Goal: Transaction & Acquisition: Purchase product/service

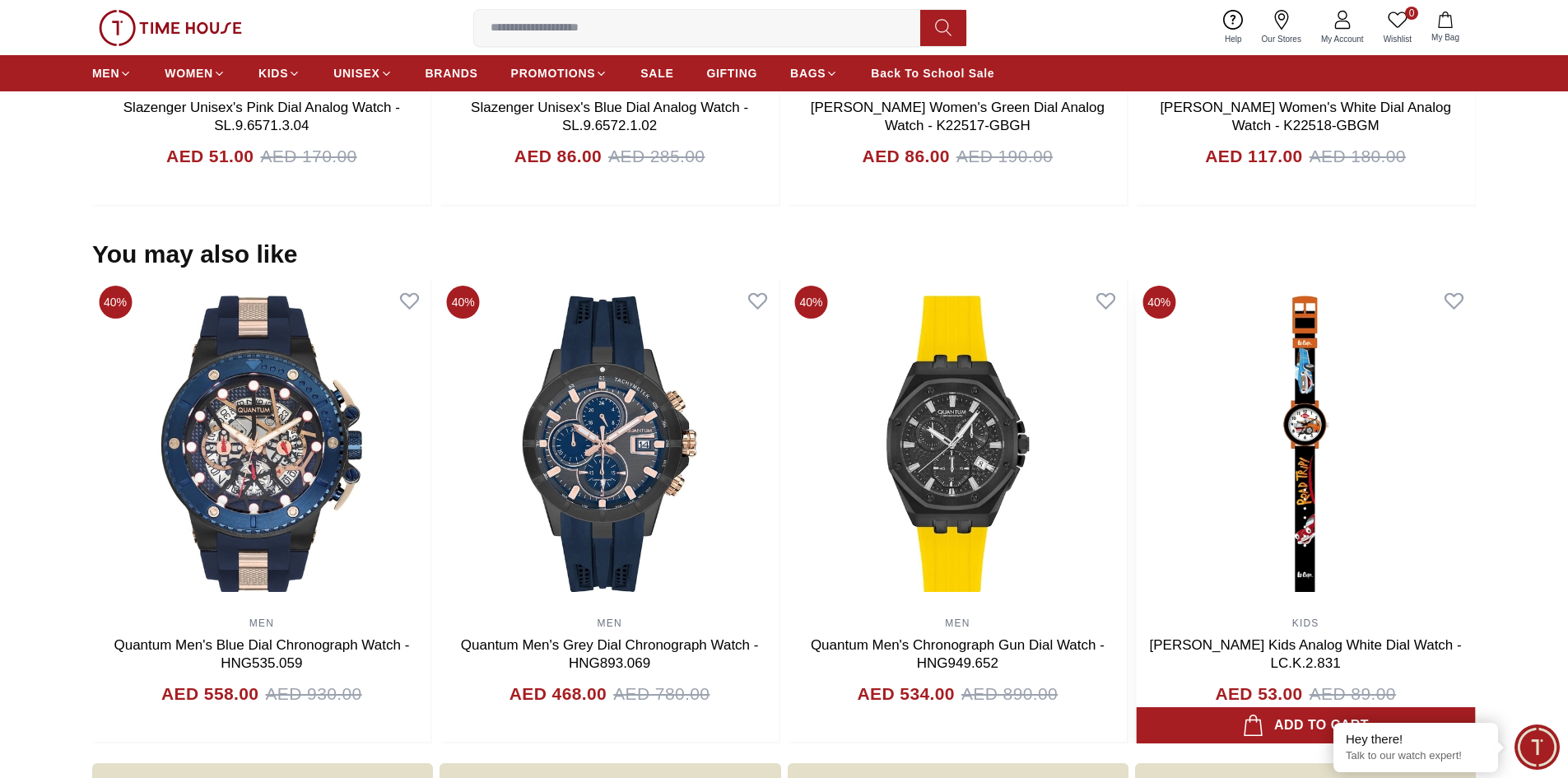
scroll to position [1535, 0]
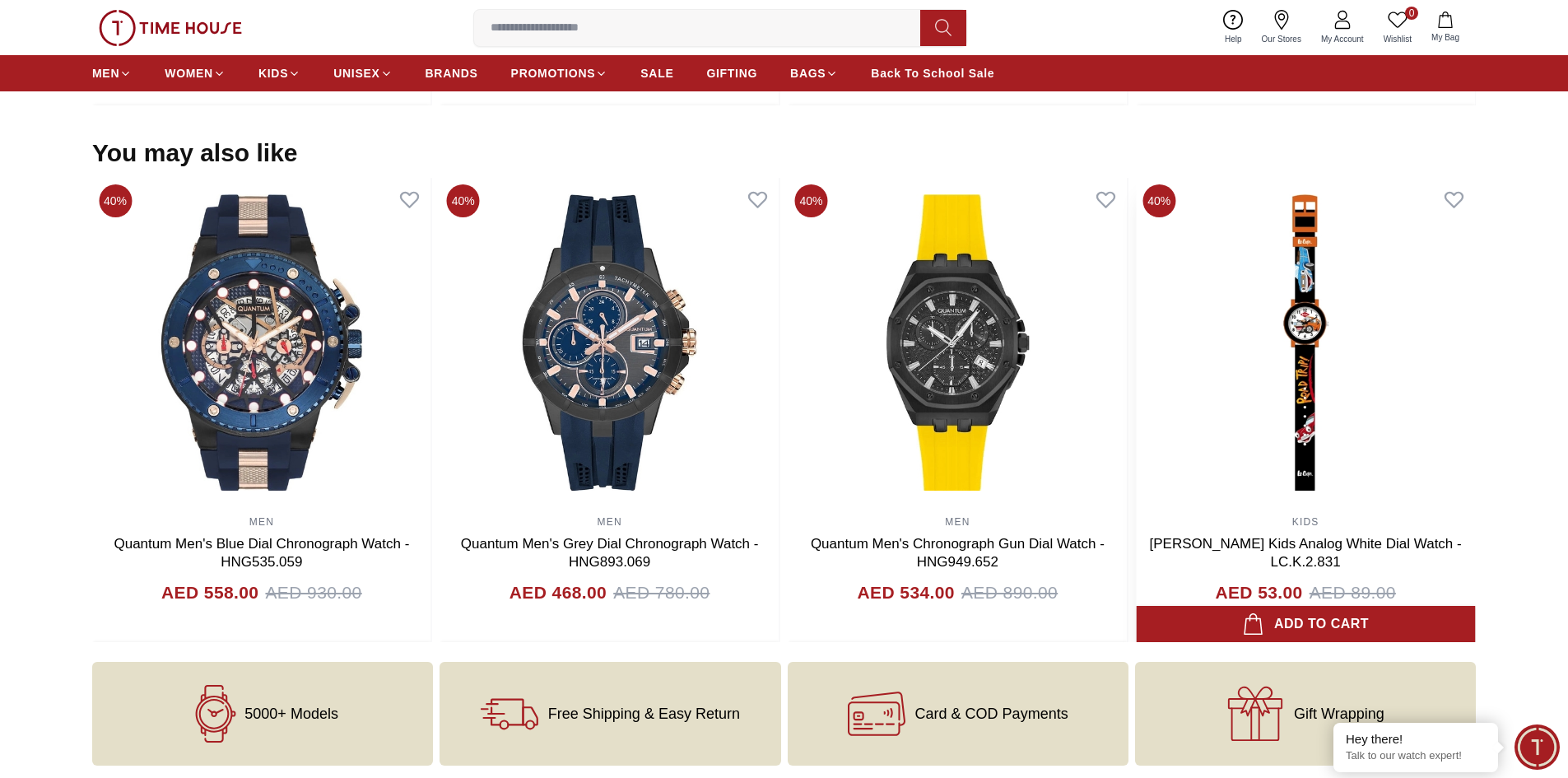
click at [1299, 378] on img at bounding box center [1305, 342] width 339 height 329
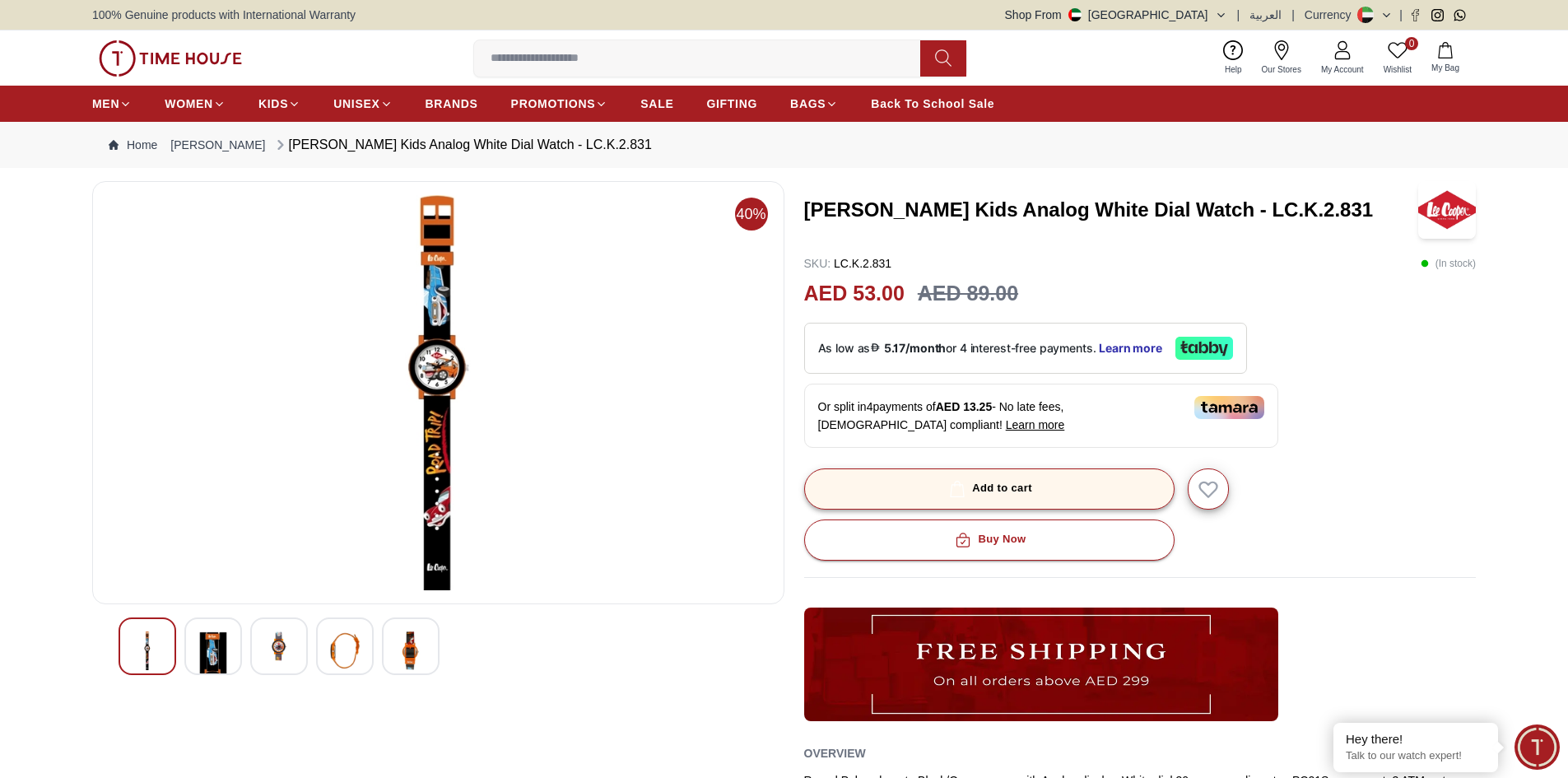
click at [933, 481] on button "Add to cart" at bounding box center [989, 488] width 371 height 41
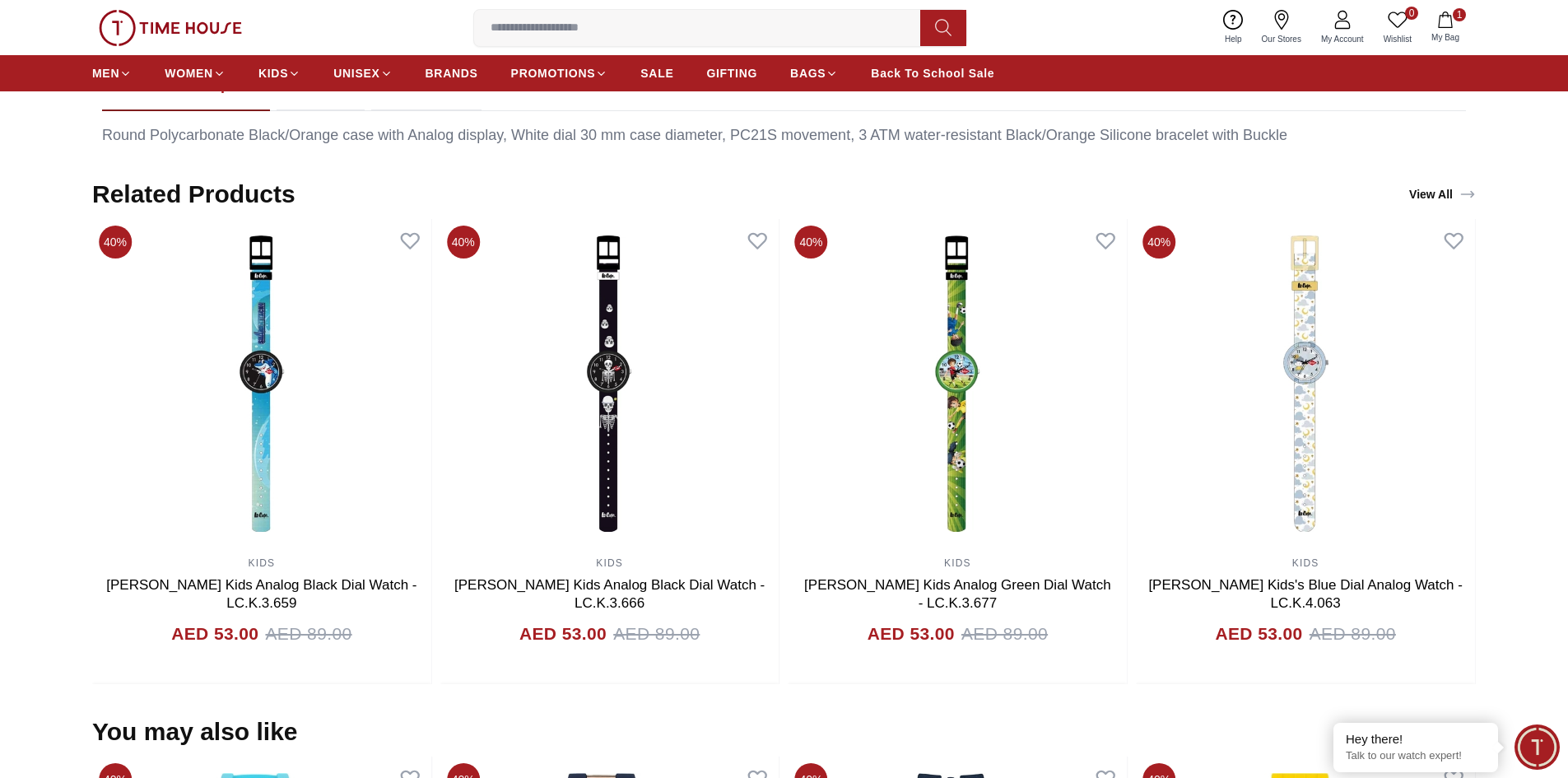
scroll to position [659, 0]
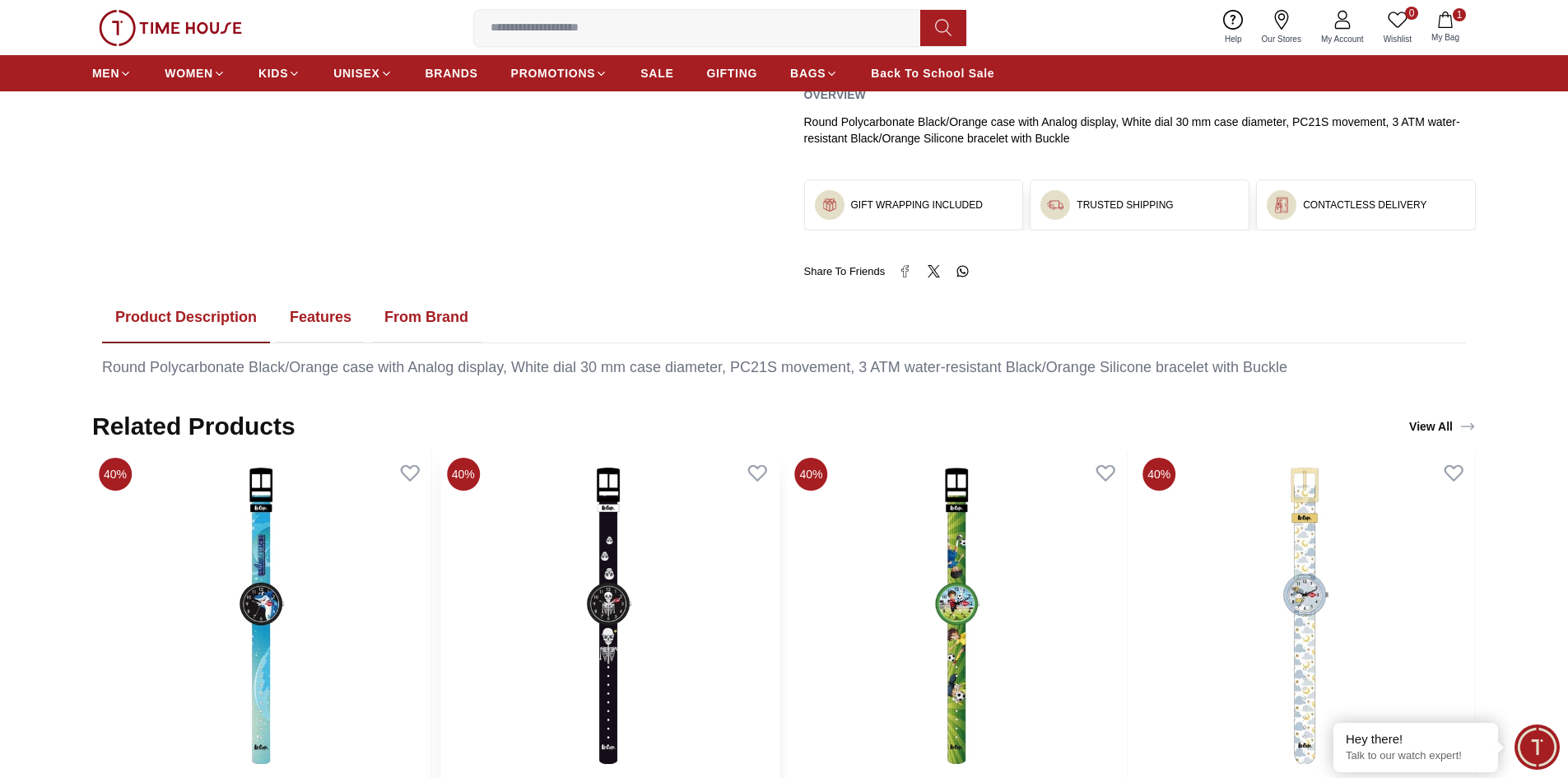
click at [630, 623] on img at bounding box center [609, 615] width 339 height 329
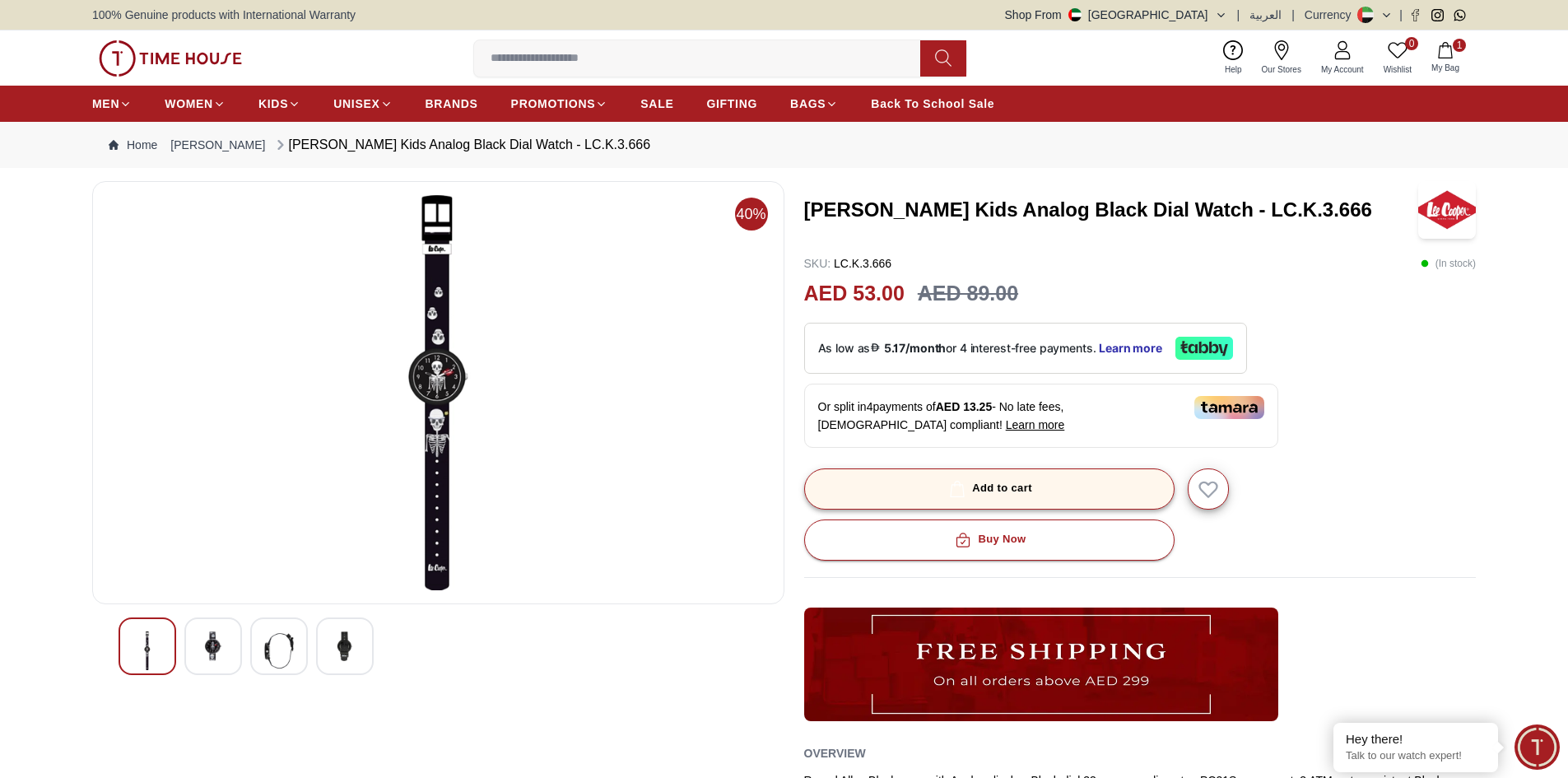
click at [1068, 482] on button "Add to cart" at bounding box center [989, 488] width 371 height 41
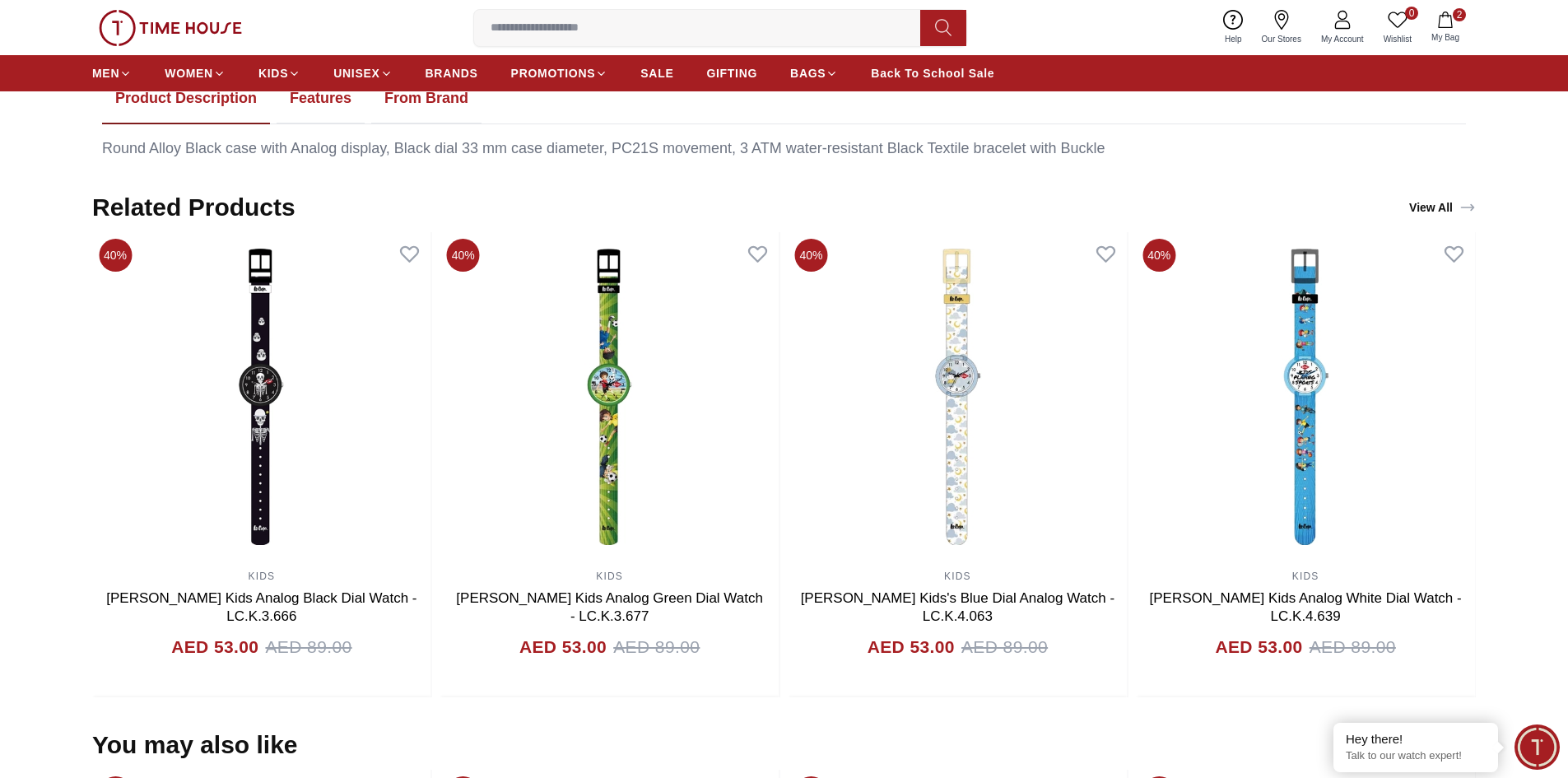
scroll to position [823, 0]
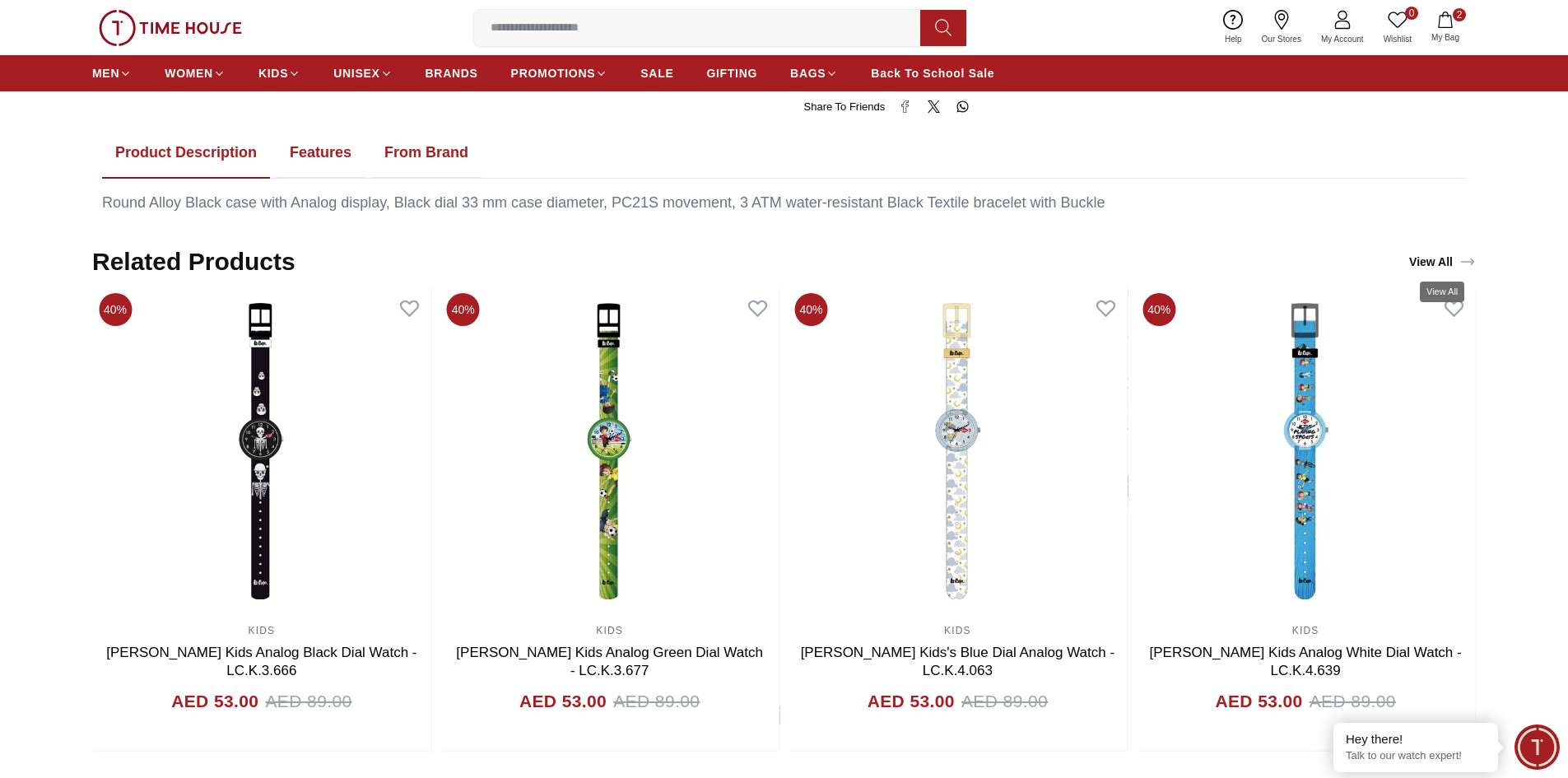
click at [1466, 254] on icon "View All" at bounding box center [1468, 262] width 17 height 17
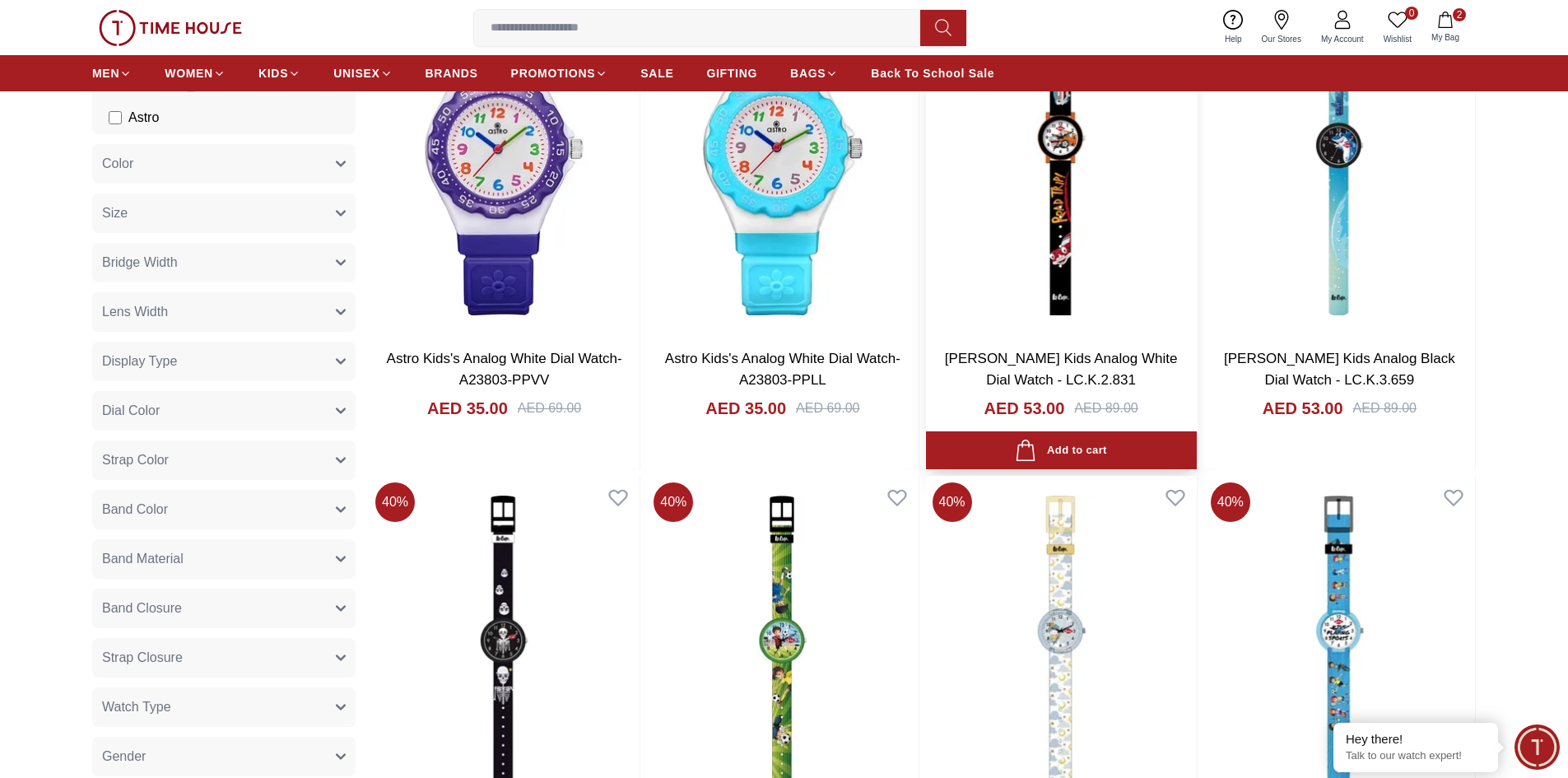
scroll to position [355, 0]
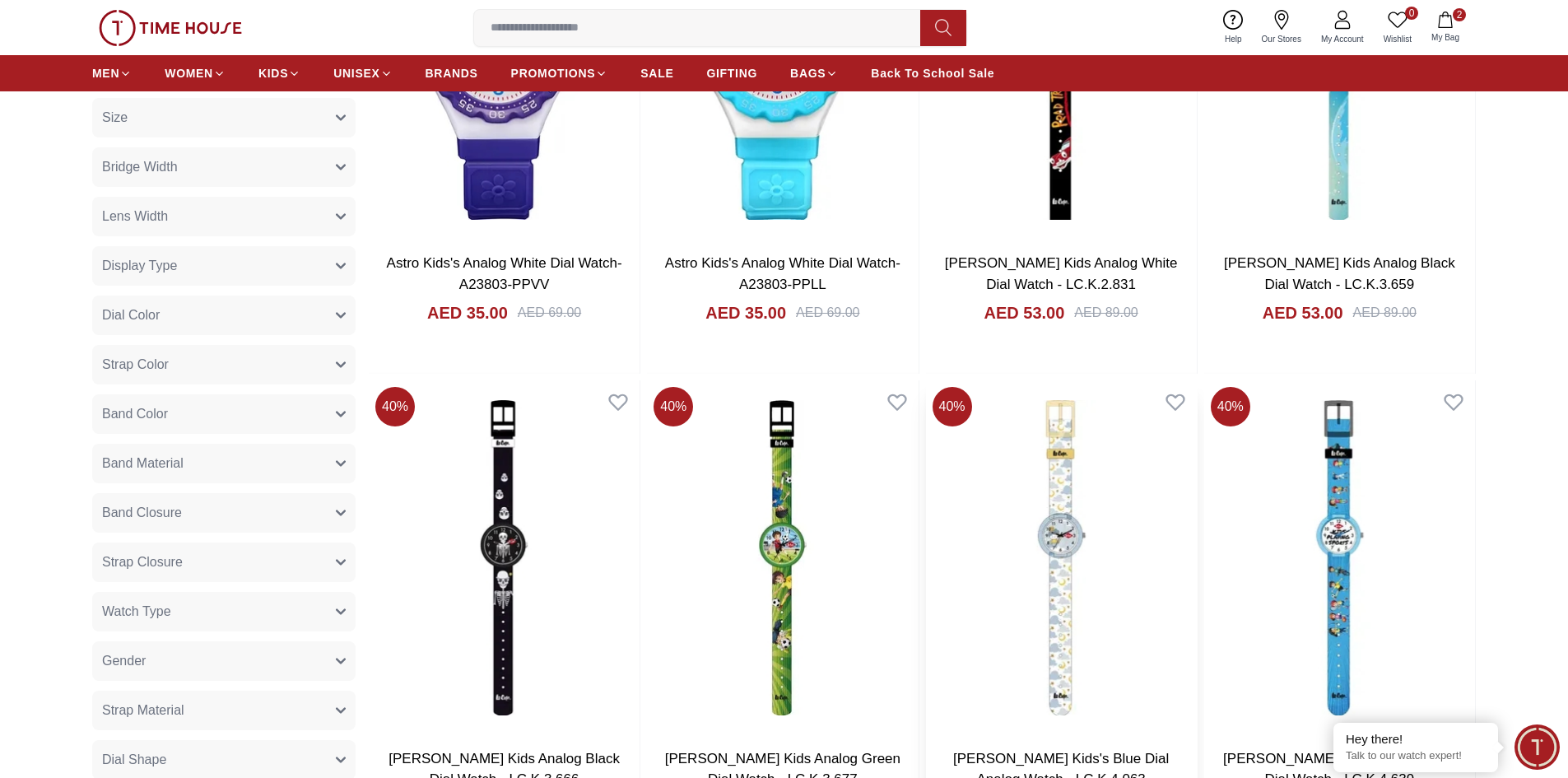
click at [1018, 558] on img at bounding box center [1061, 557] width 271 height 354
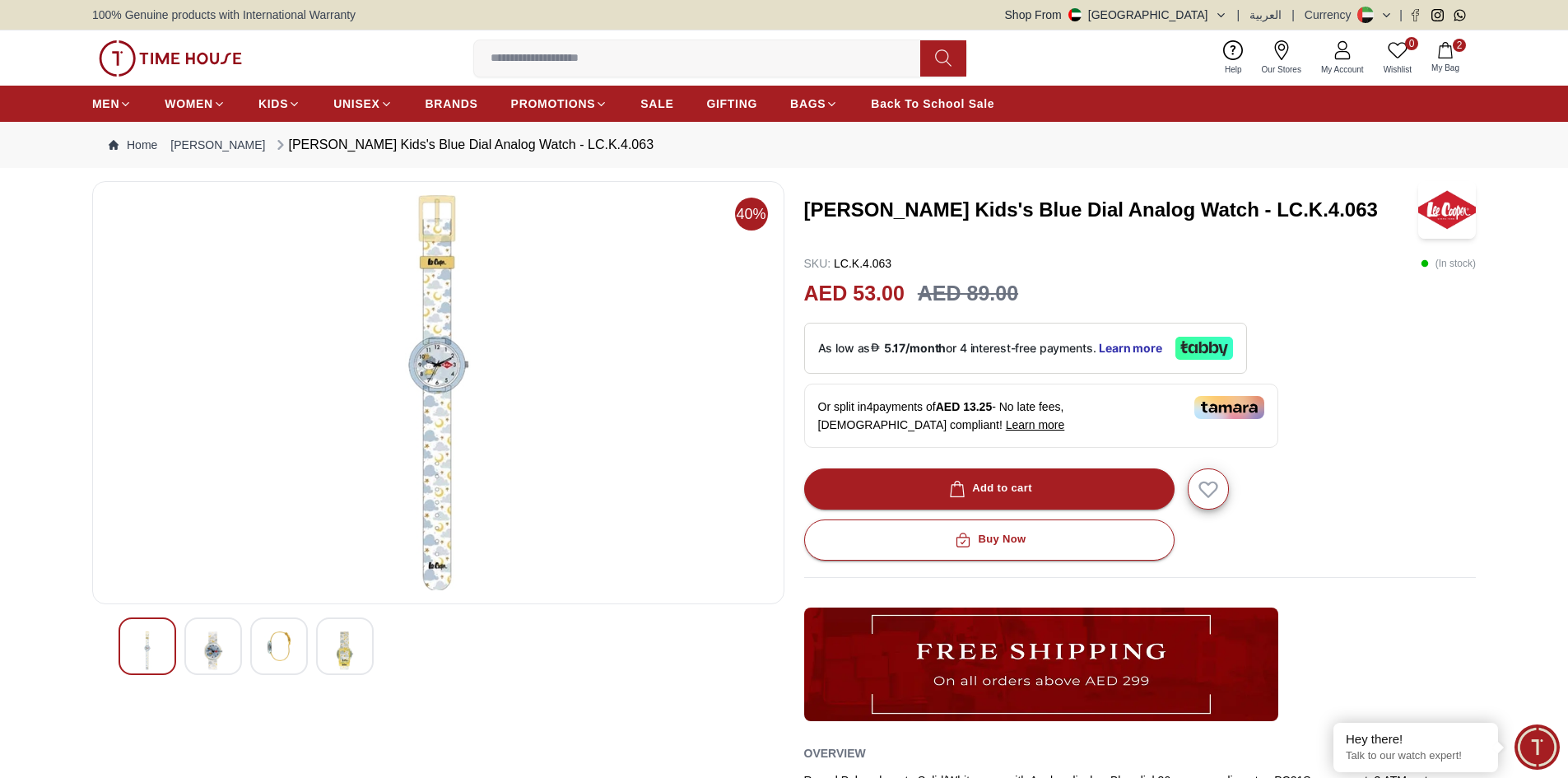
click at [230, 648] on div at bounding box center [213, 645] width 58 height 58
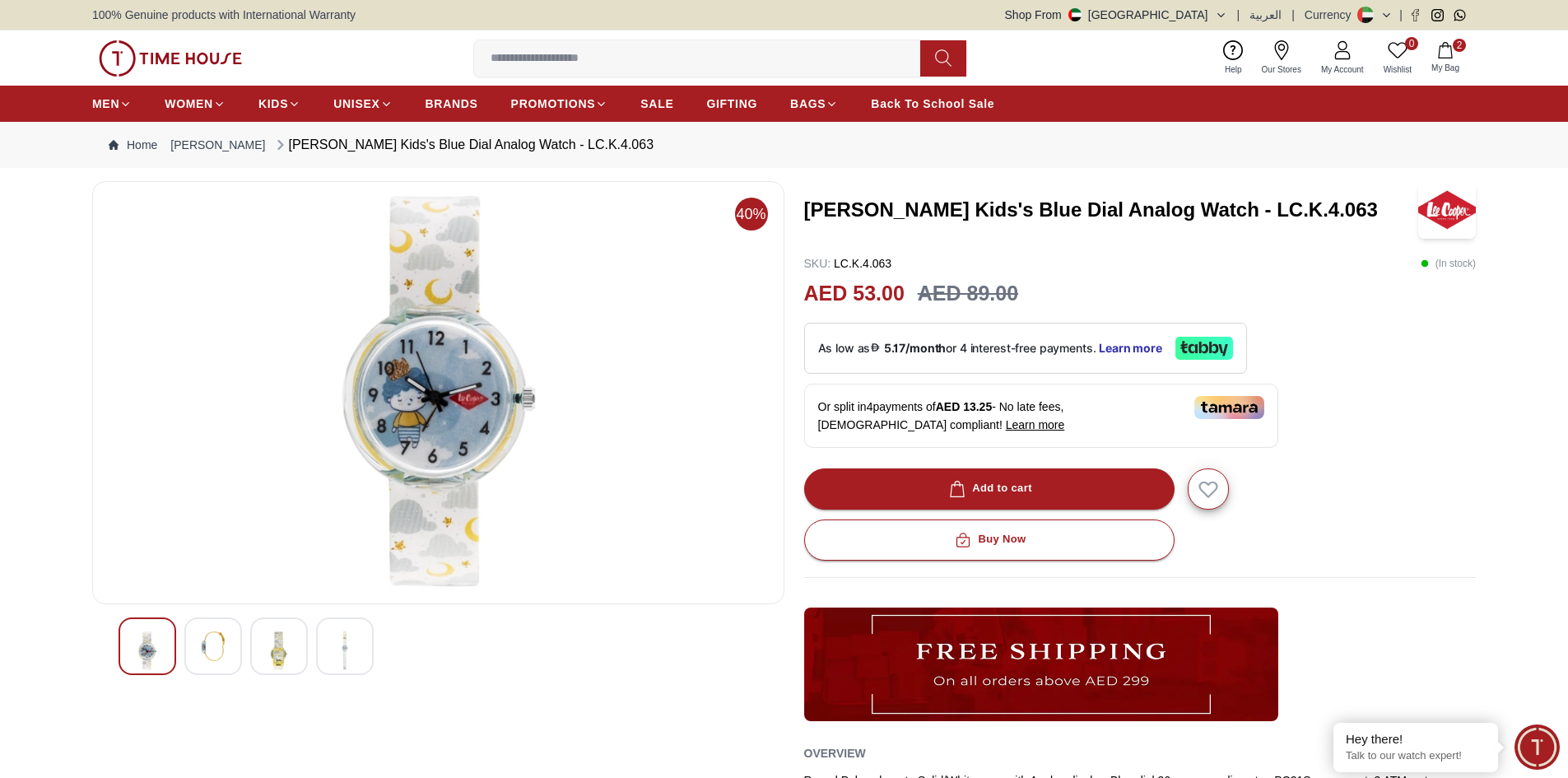
click at [346, 646] on img at bounding box center [344, 650] width 29 height 38
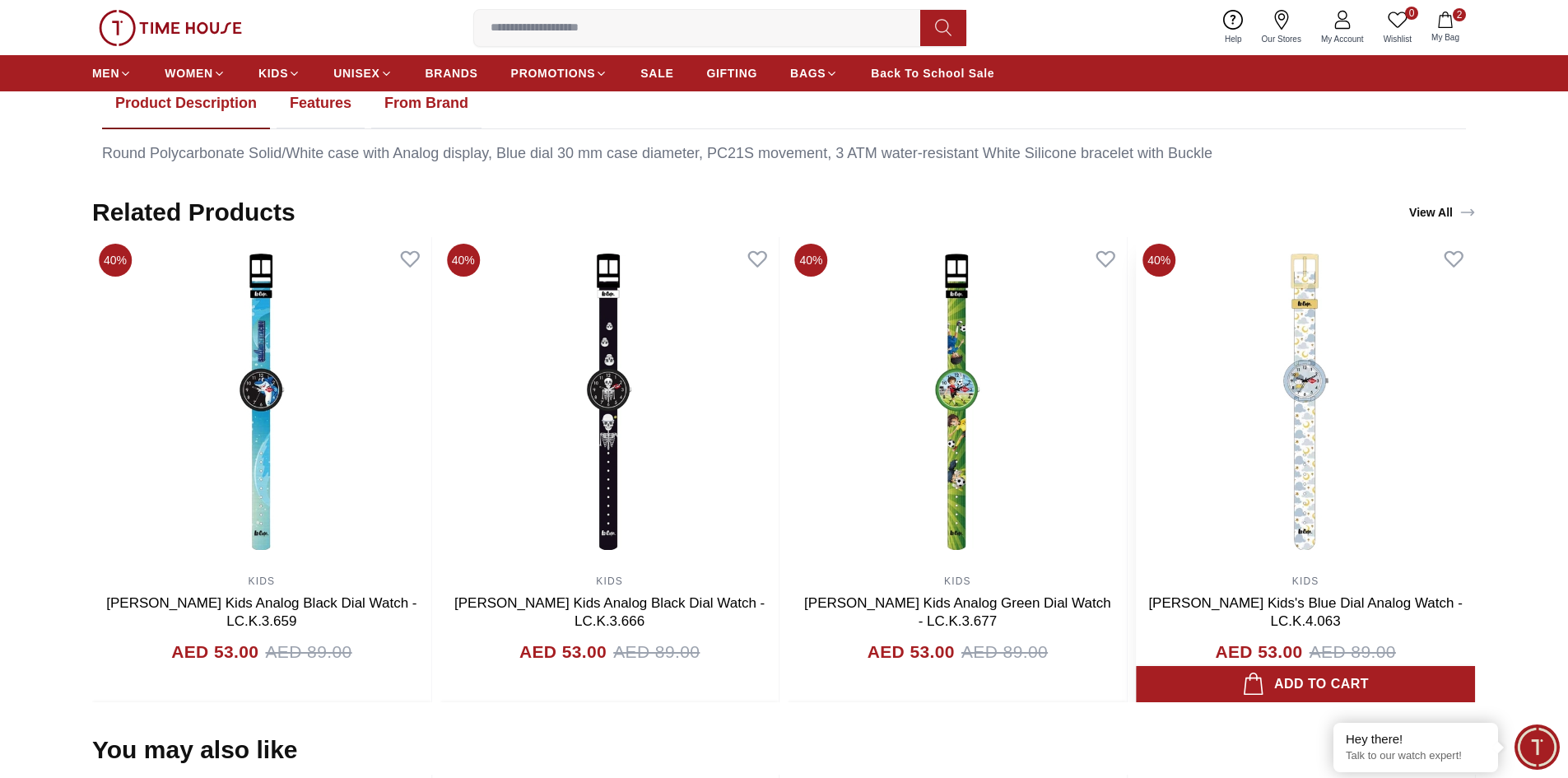
scroll to position [873, 0]
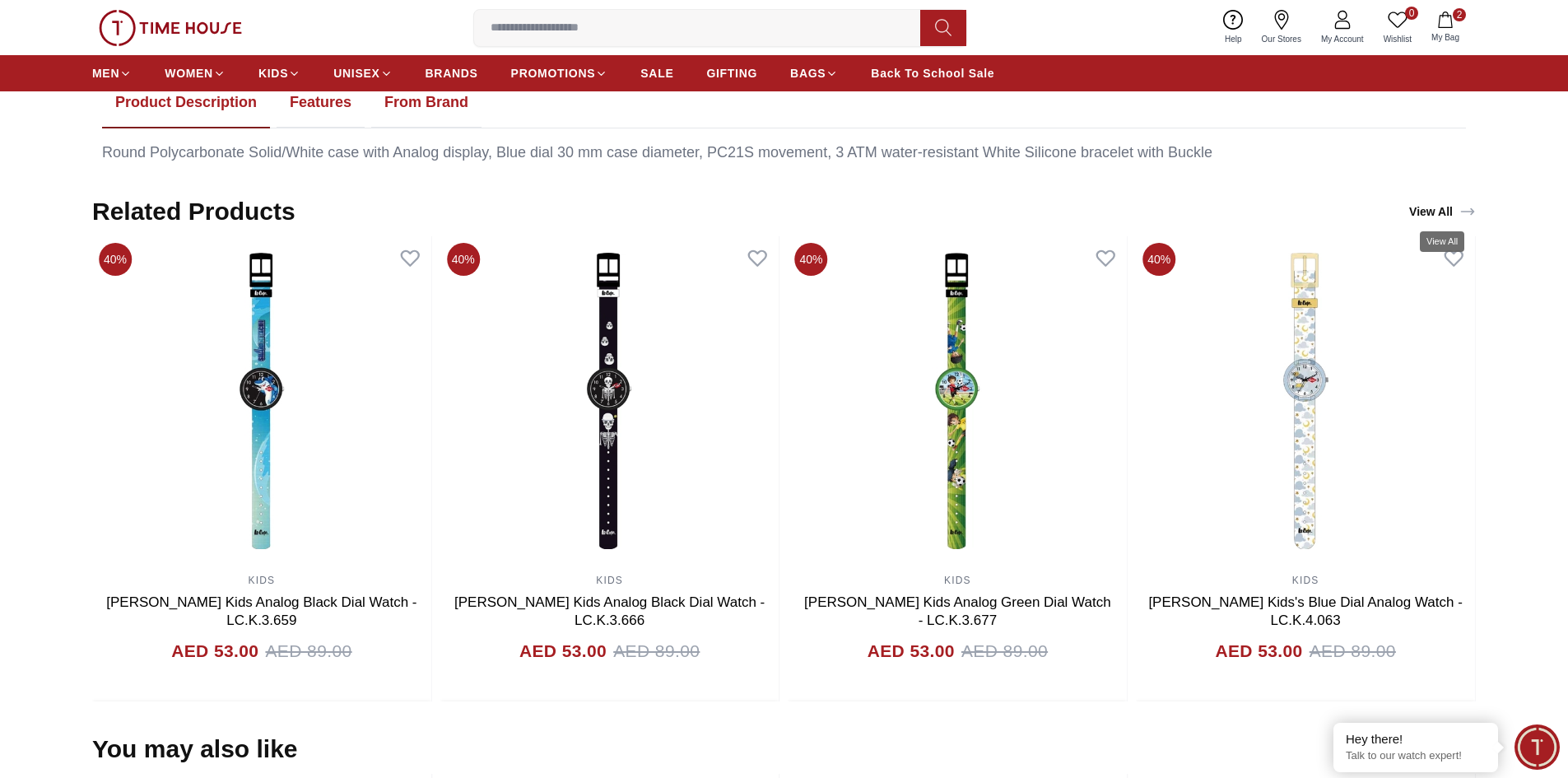
click at [1449, 212] on link "View All" at bounding box center [1443, 212] width 73 height 23
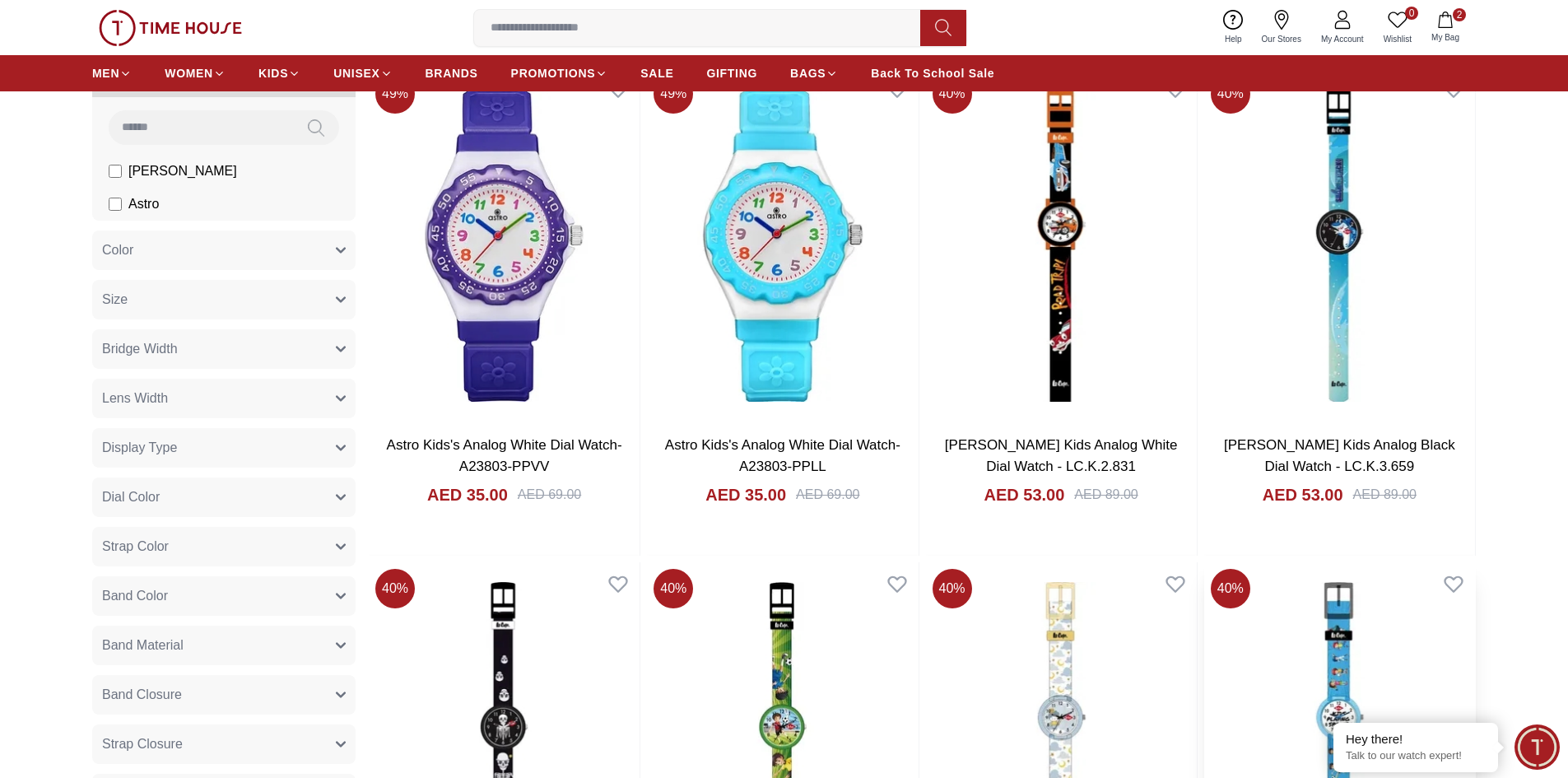
scroll to position [164, 0]
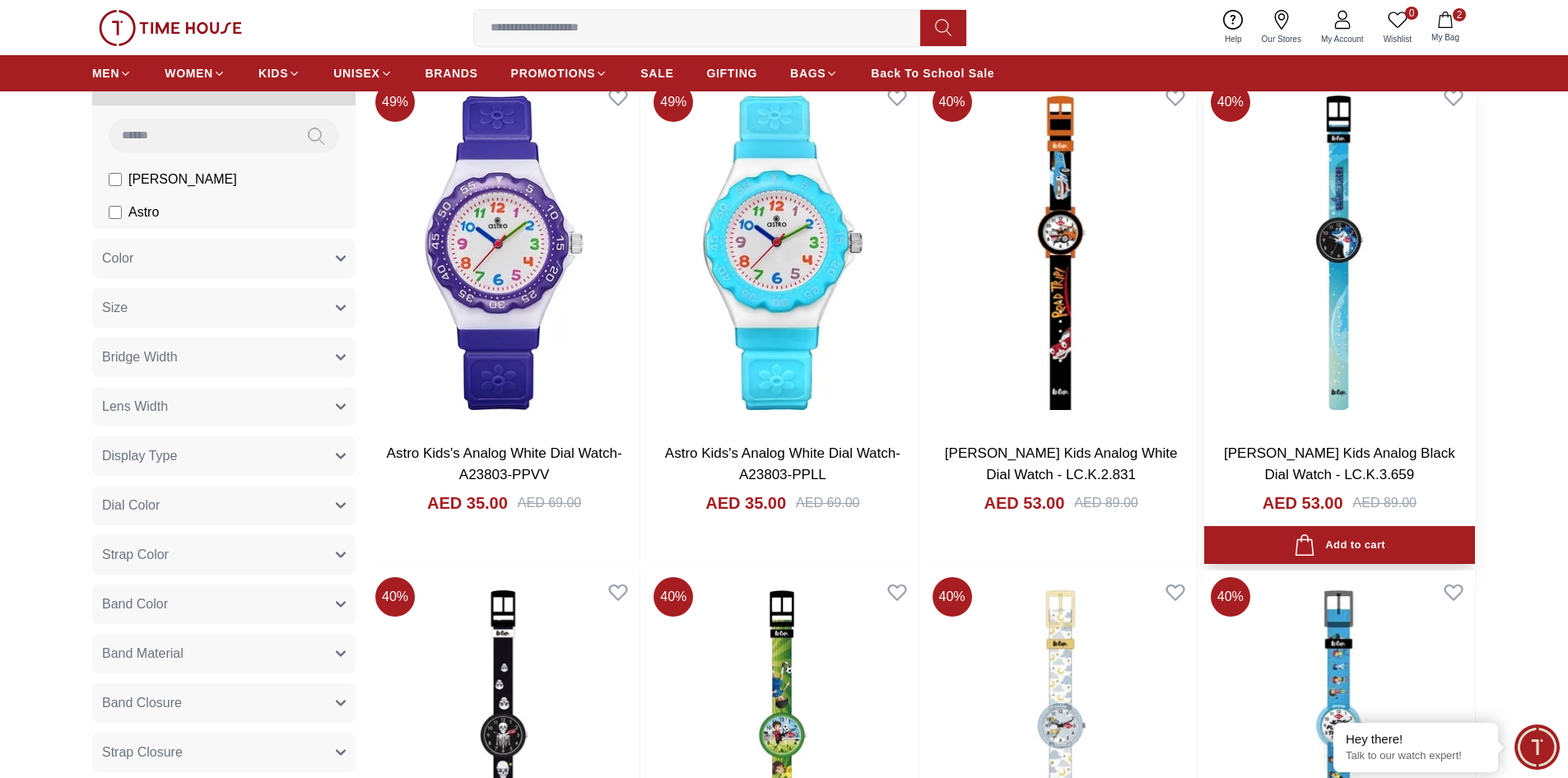
click at [1362, 285] on img at bounding box center [1339, 253] width 271 height 354
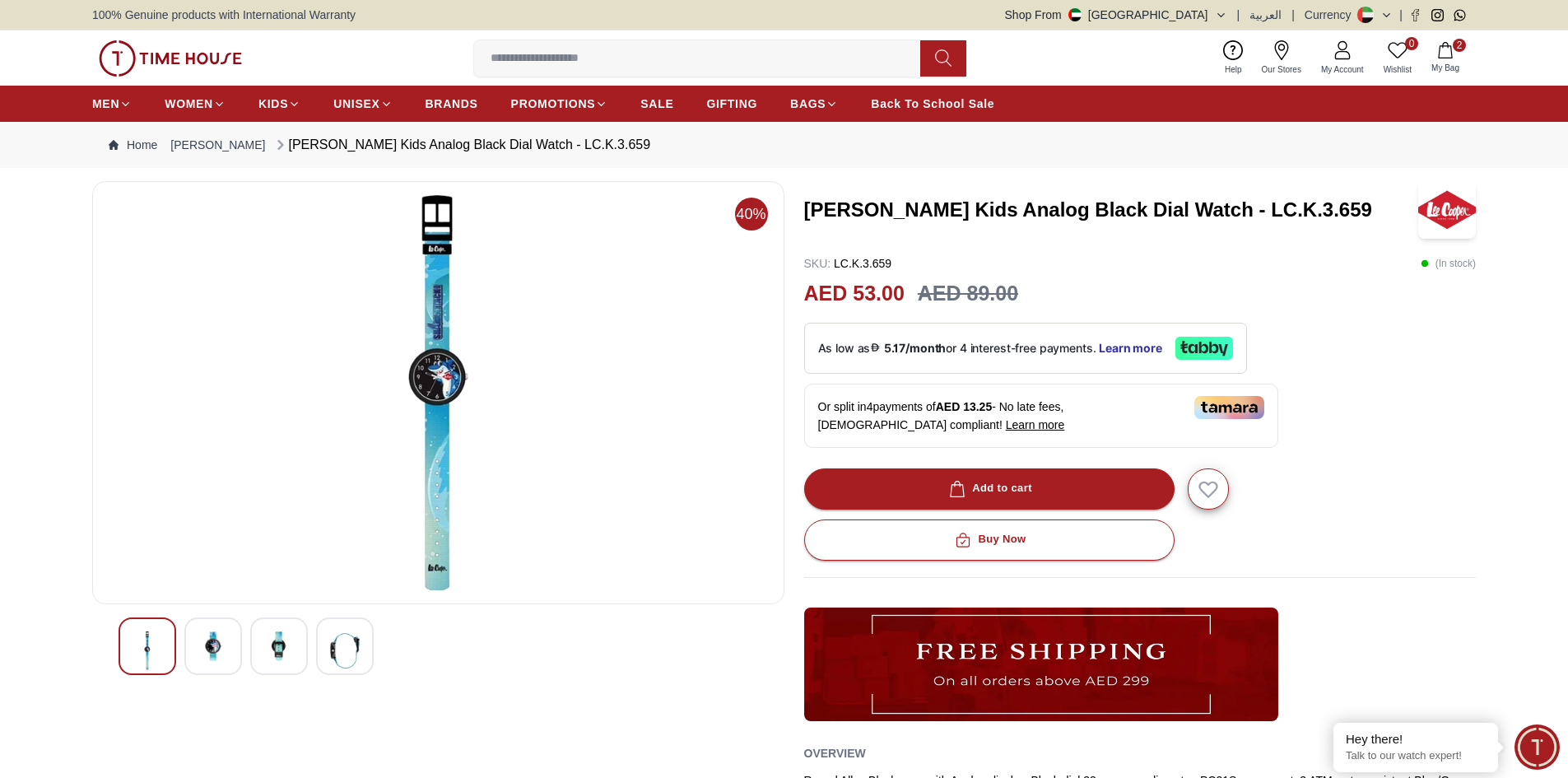
click at [218, 660] on img at bounding box center [213, 645] width 29 height 29
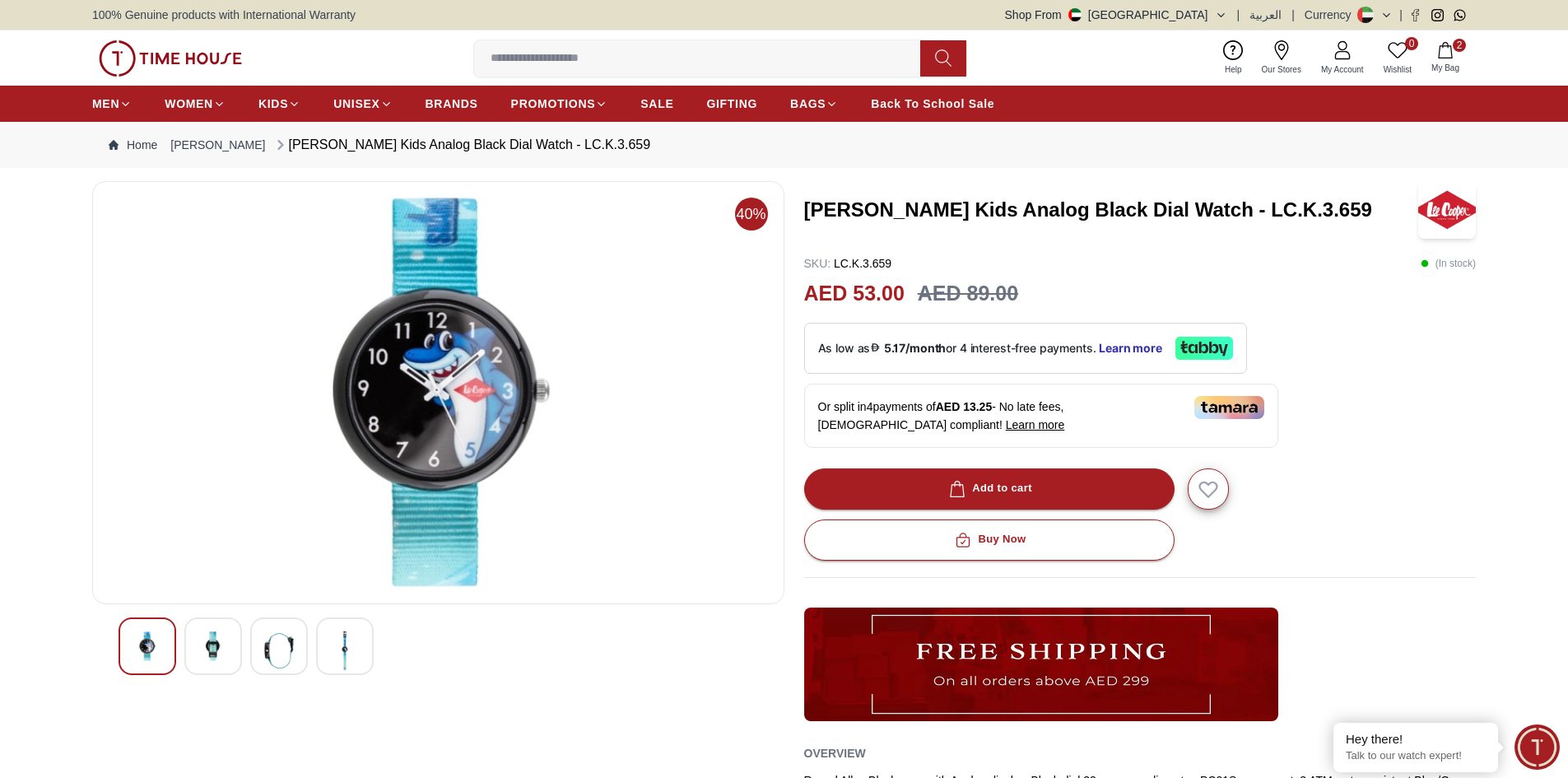
click at [265, 653] on img at bounding box center [278, 650] width 29 height 38
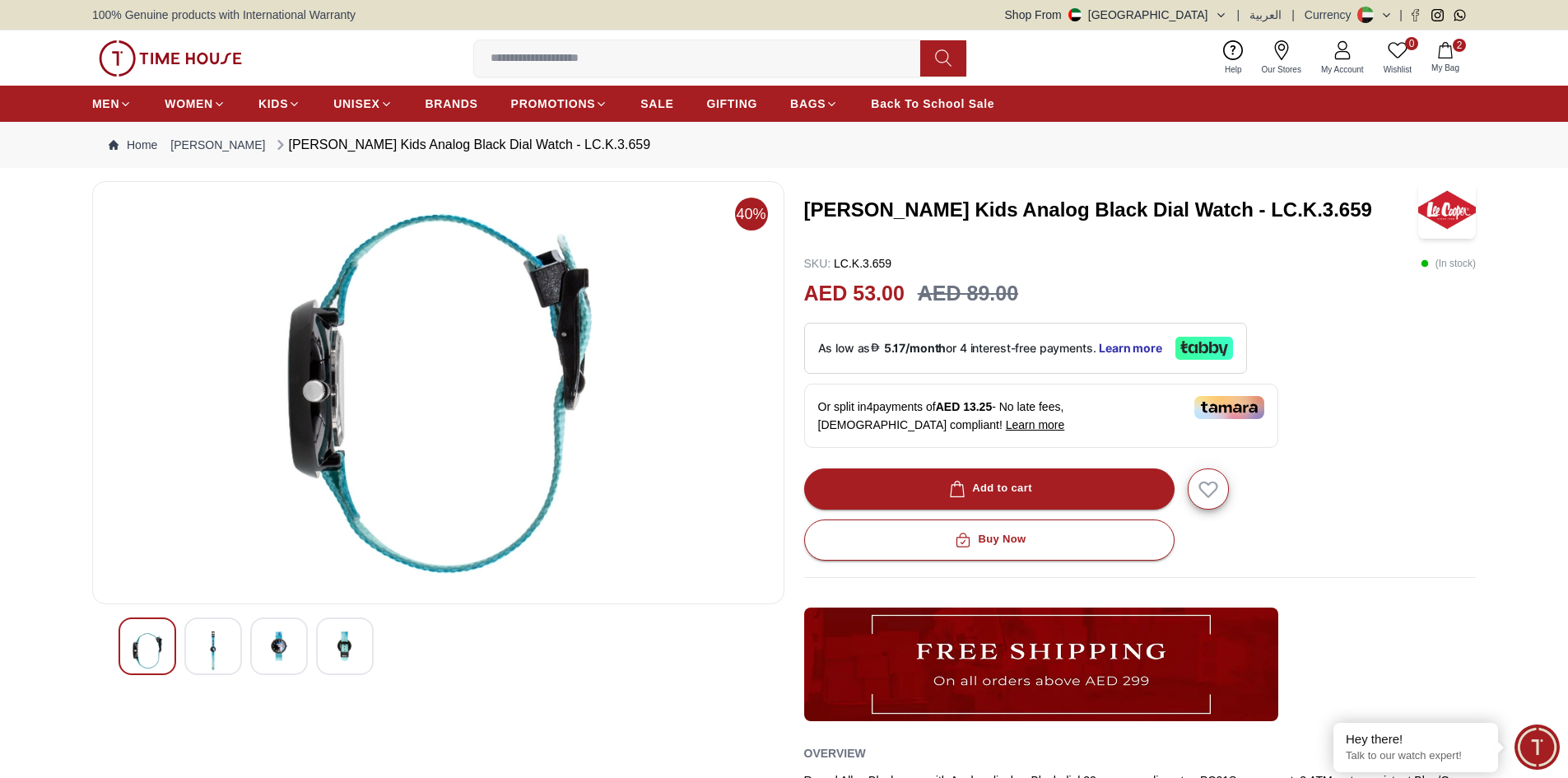
click at [255, 652] on div at bounding box center [279, 645] width 58 height 58
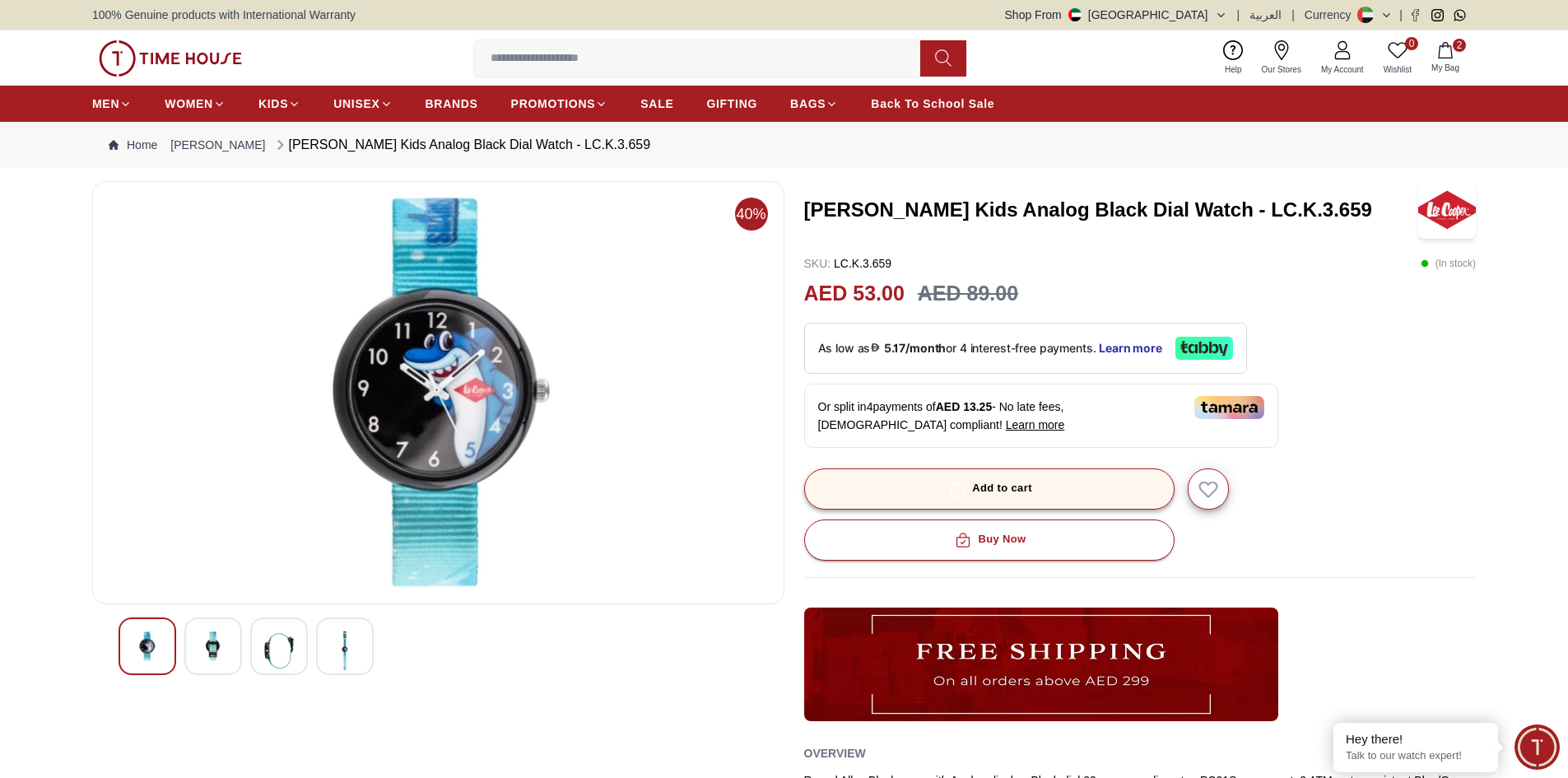
click at [876, 485] on button "Add to cart" at bounding box center [989, 488] width 371 height 41
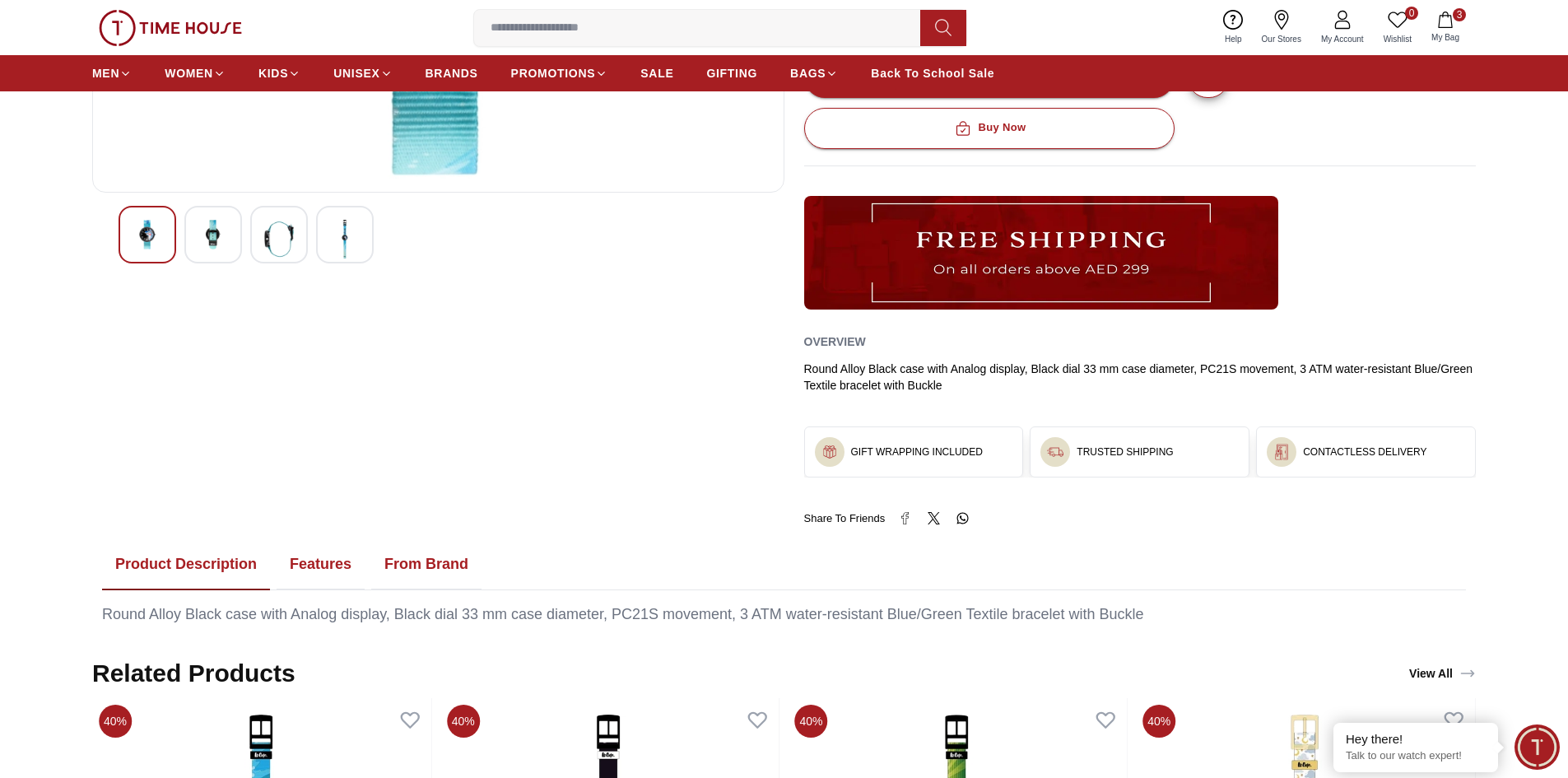
scroll to position [905, 0]
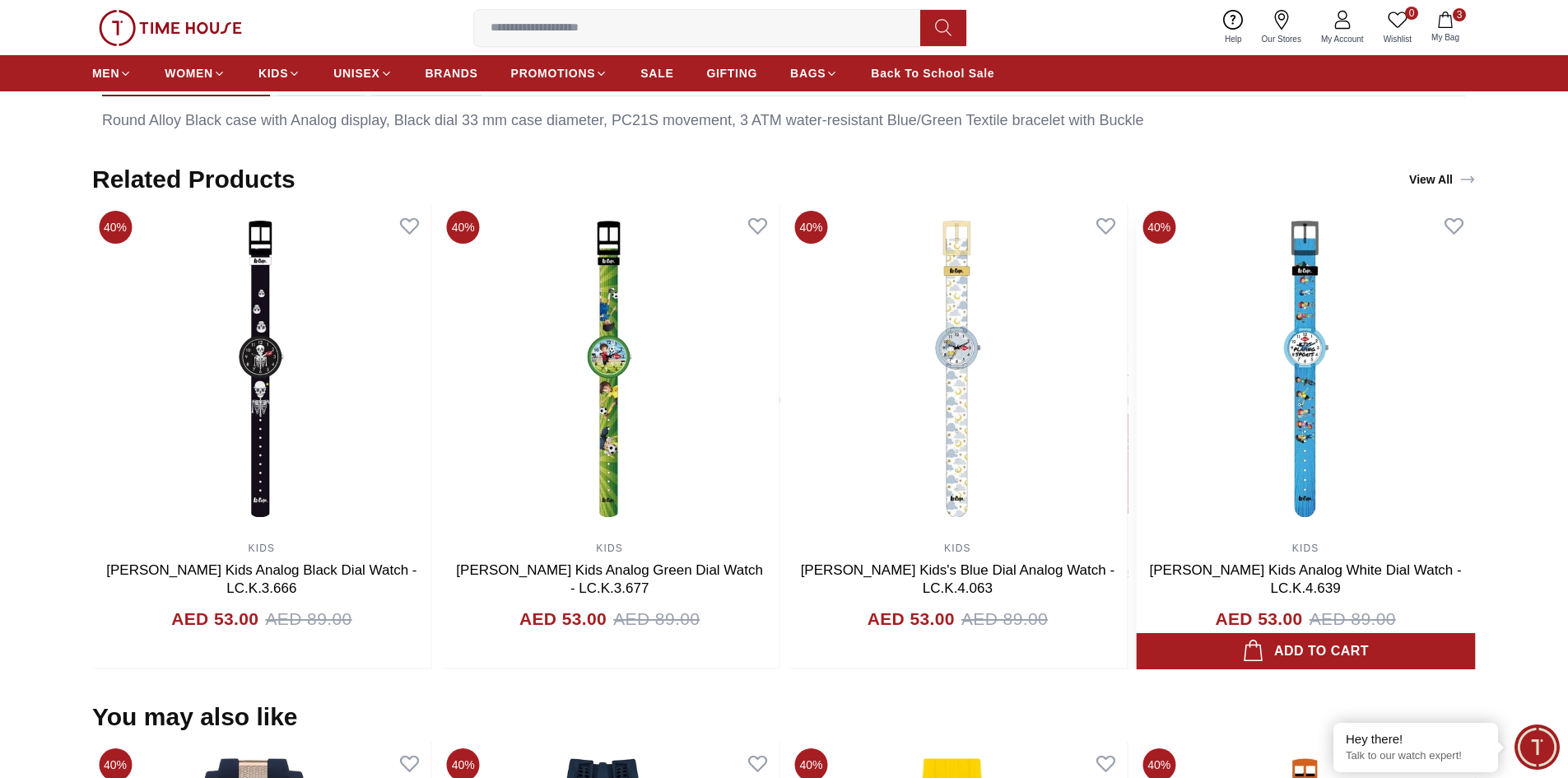
click at [1394, 402] on img at bounding box center [1305, 368] width 339 height 329
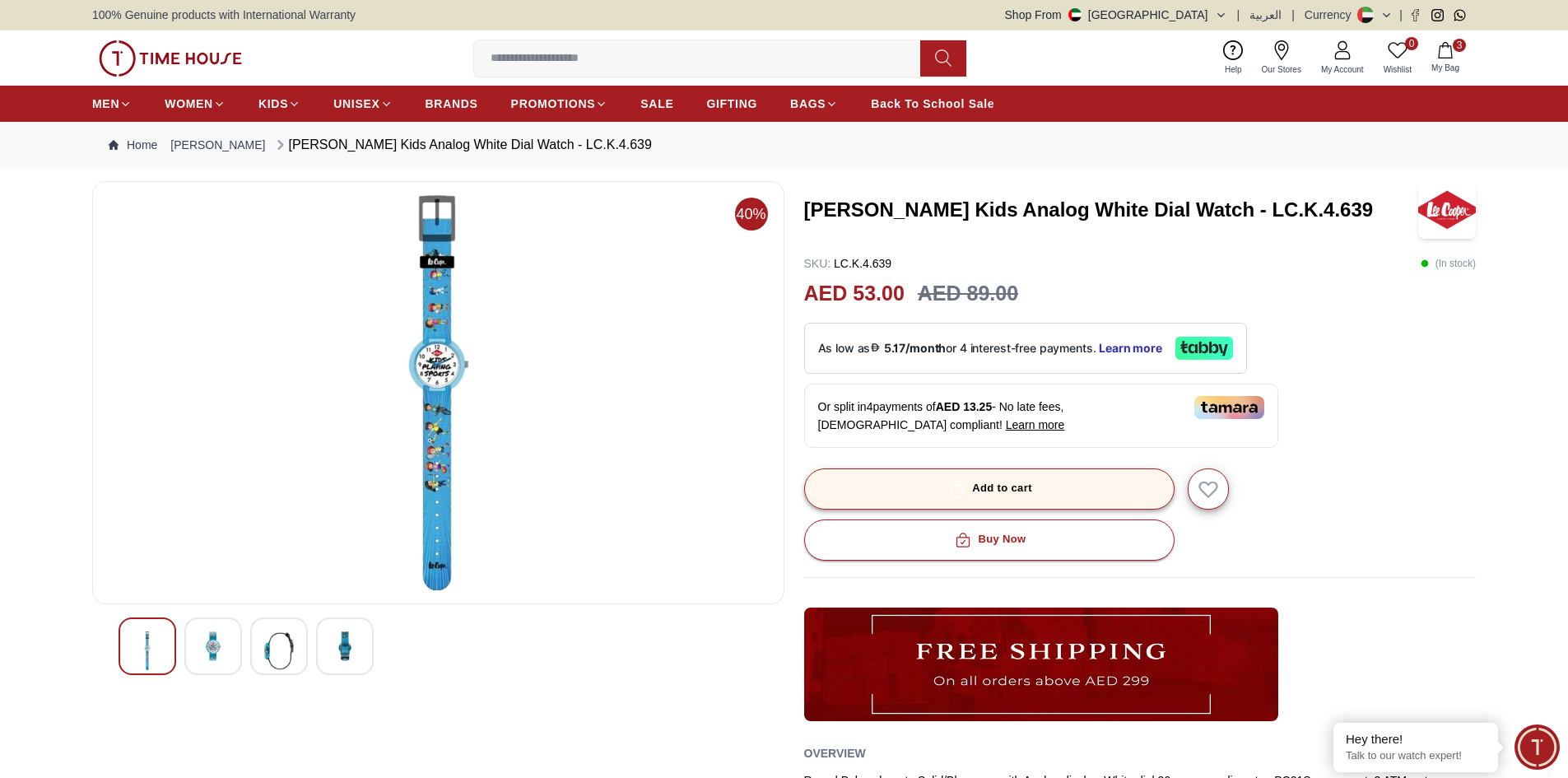
click at [981, 495] on div "Add to cart" at bounding box center [989, 488] width 87 height 19
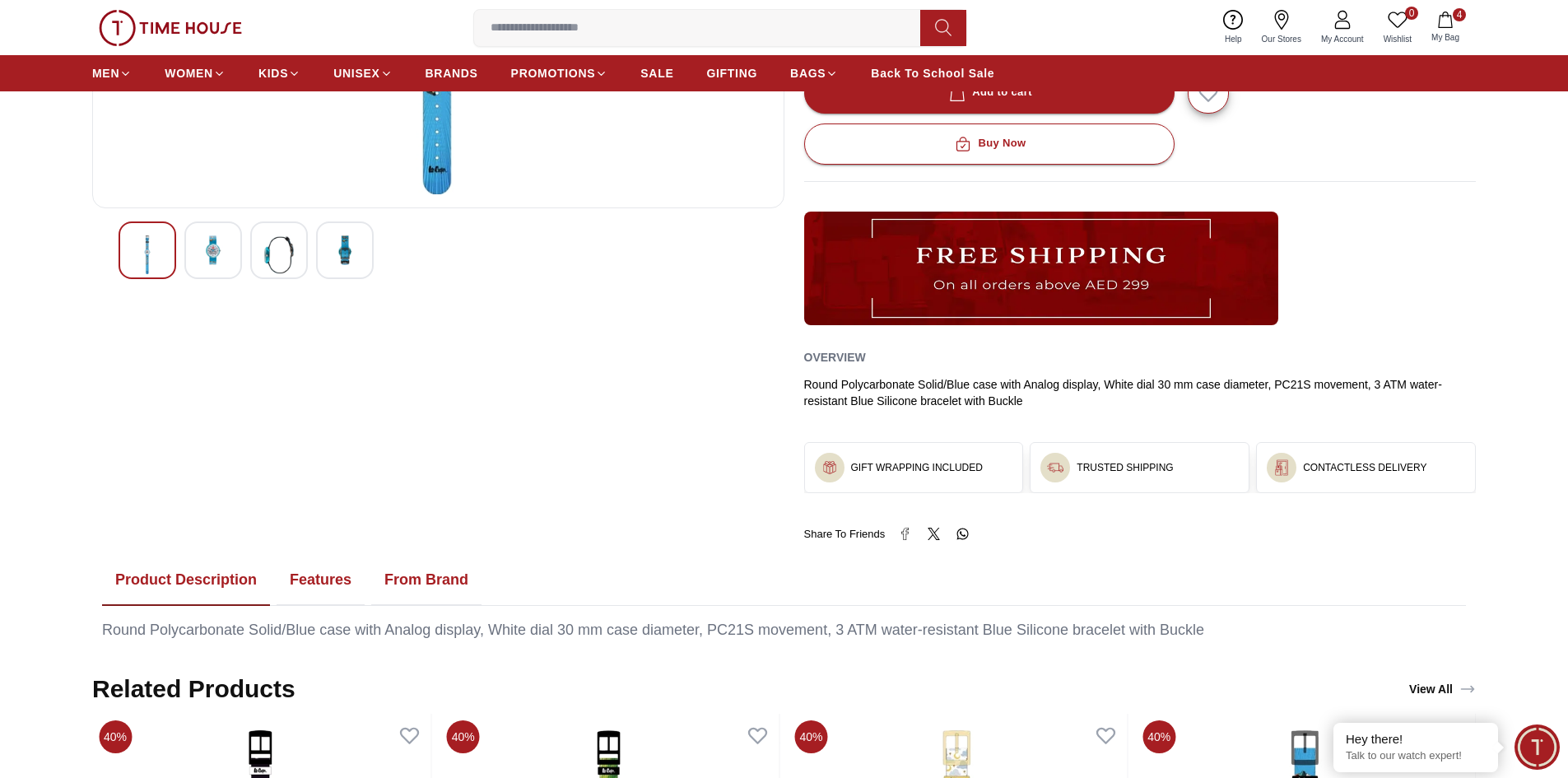
scroll to position [247, 0]
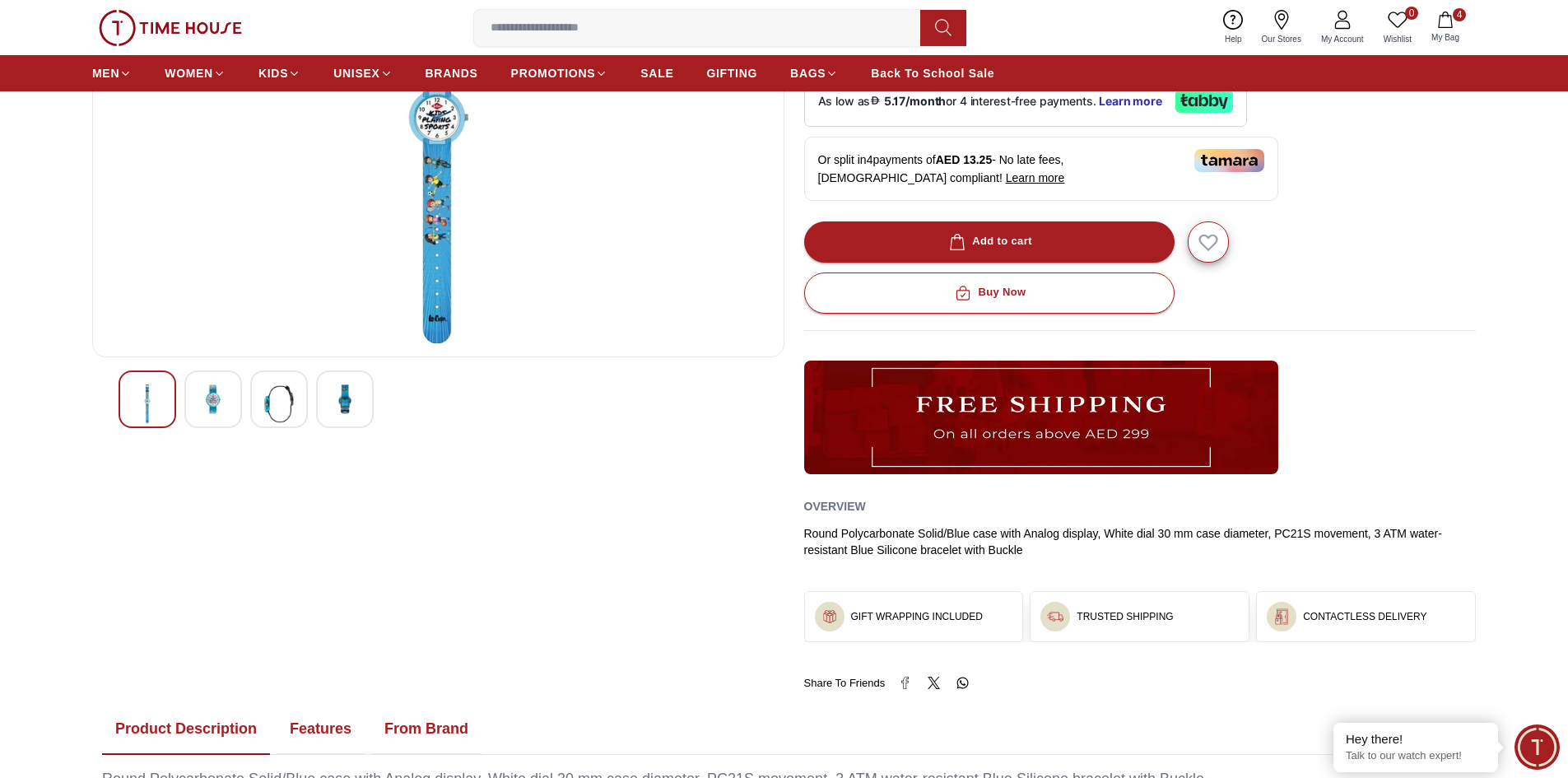
click at [1437, 21] on icon "button" at bounding box center [1445, 20] width 17 height 17
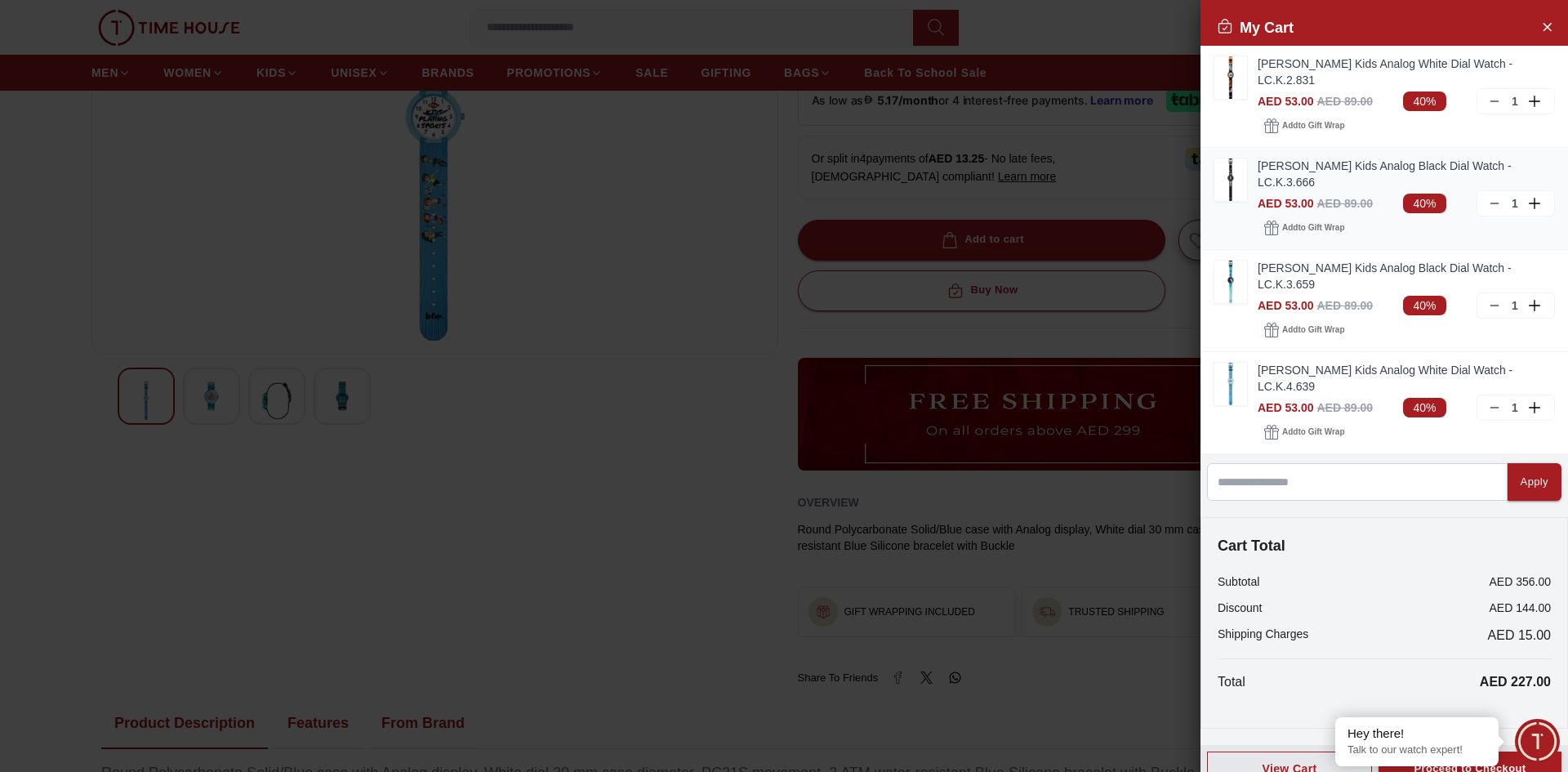
click at [1497, 197] on icon at bounding box center [1494, 204] width 13 height 13
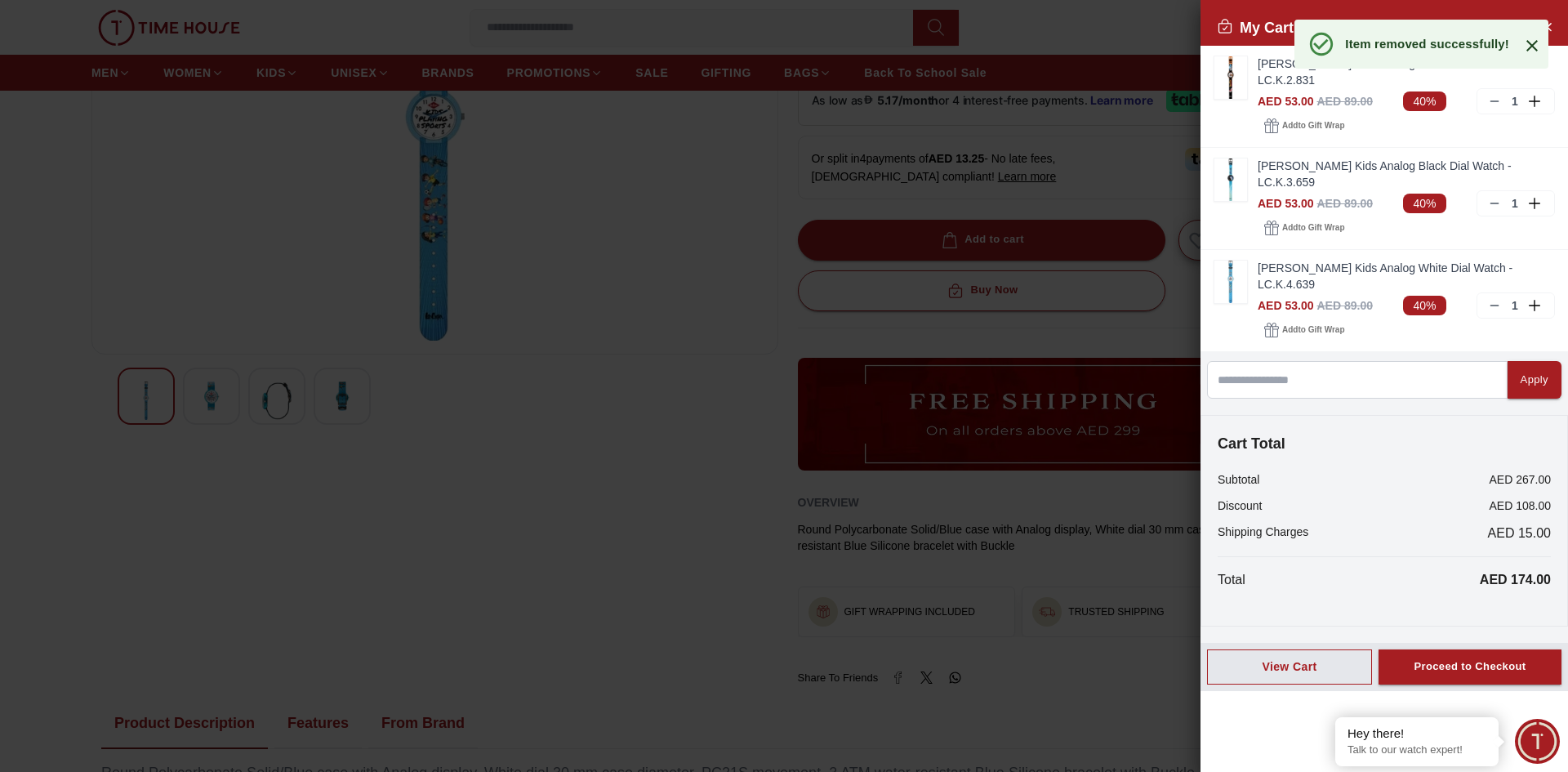
click at [548, 310] on div at bounding box center [784, 386] width 1568 height 772
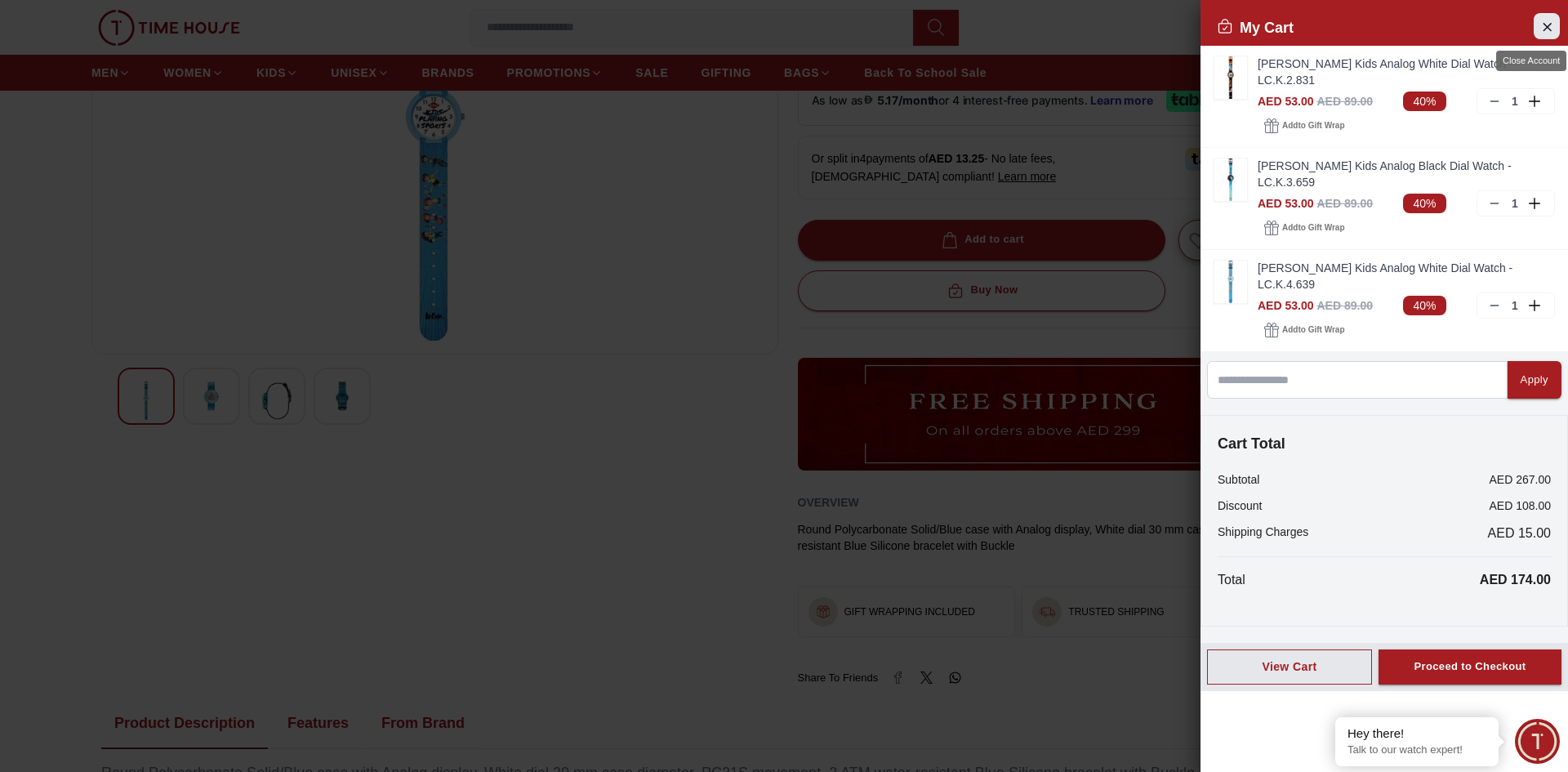
click at [1550, 22] on icon "Close Account" at bounding box center [1546, 27] width 13 height 21
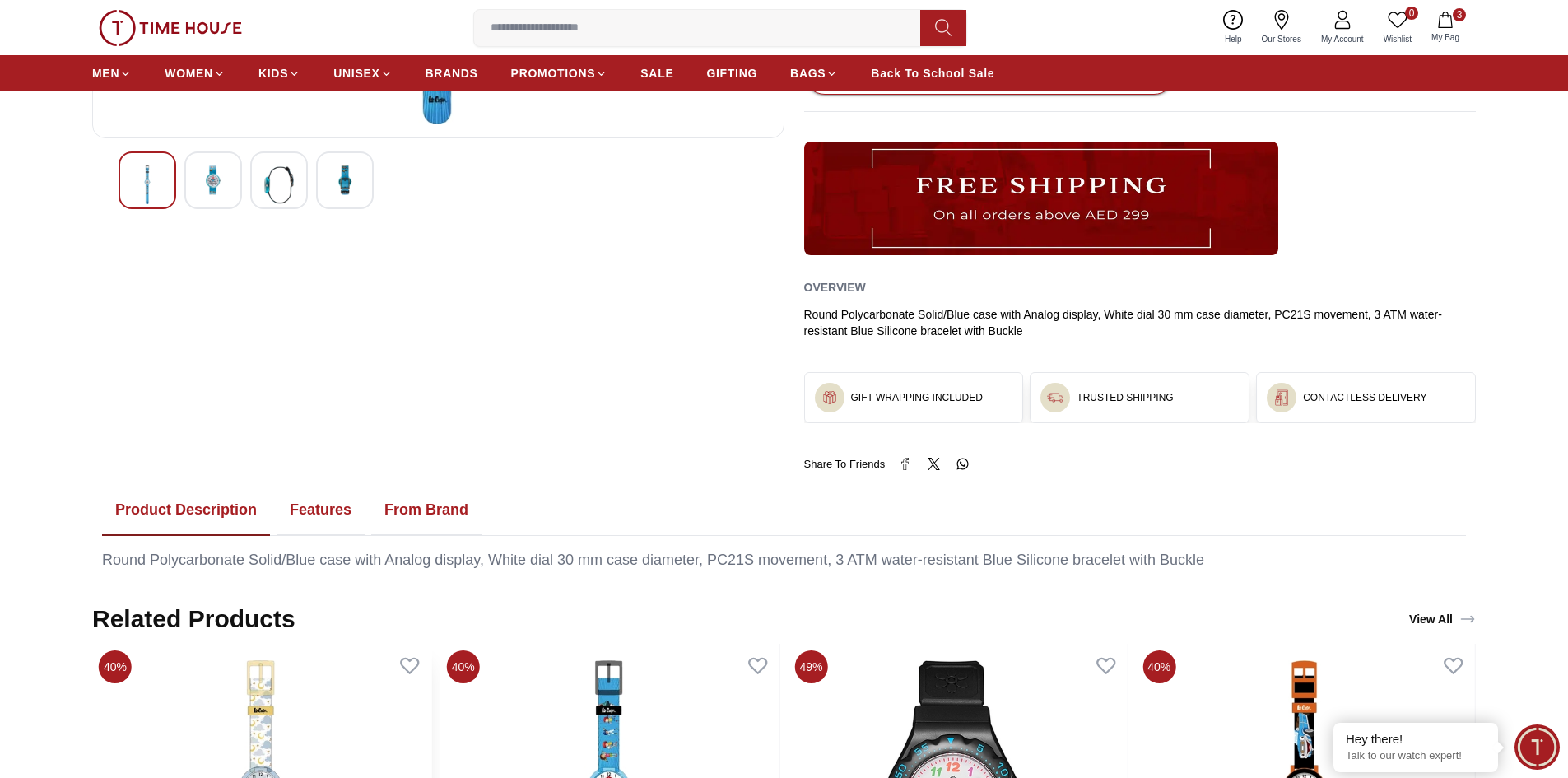
scroll to position [988, 0]
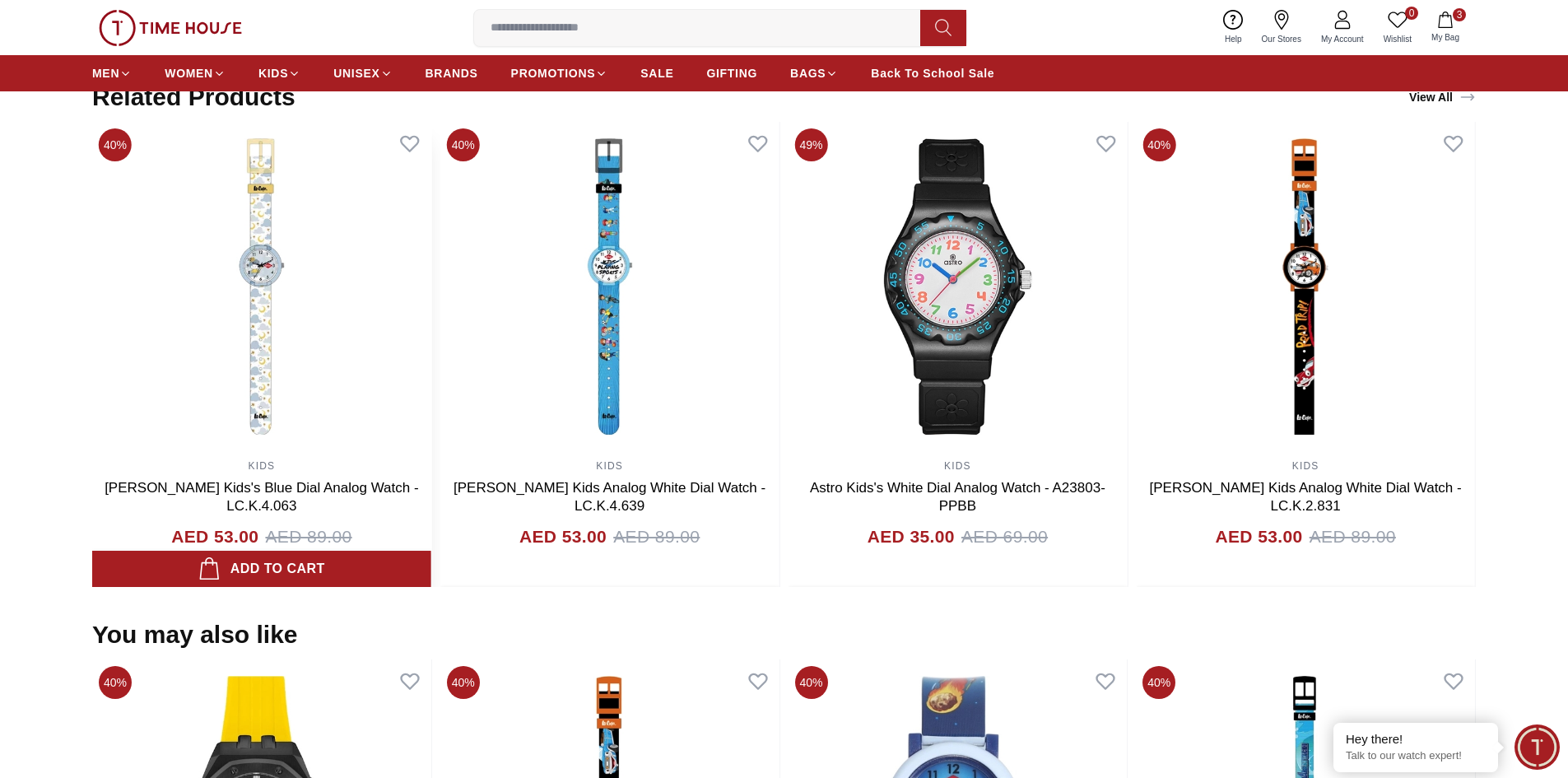
click at [432, 376] on img at bounding box center [261, 286] width 339 height 329
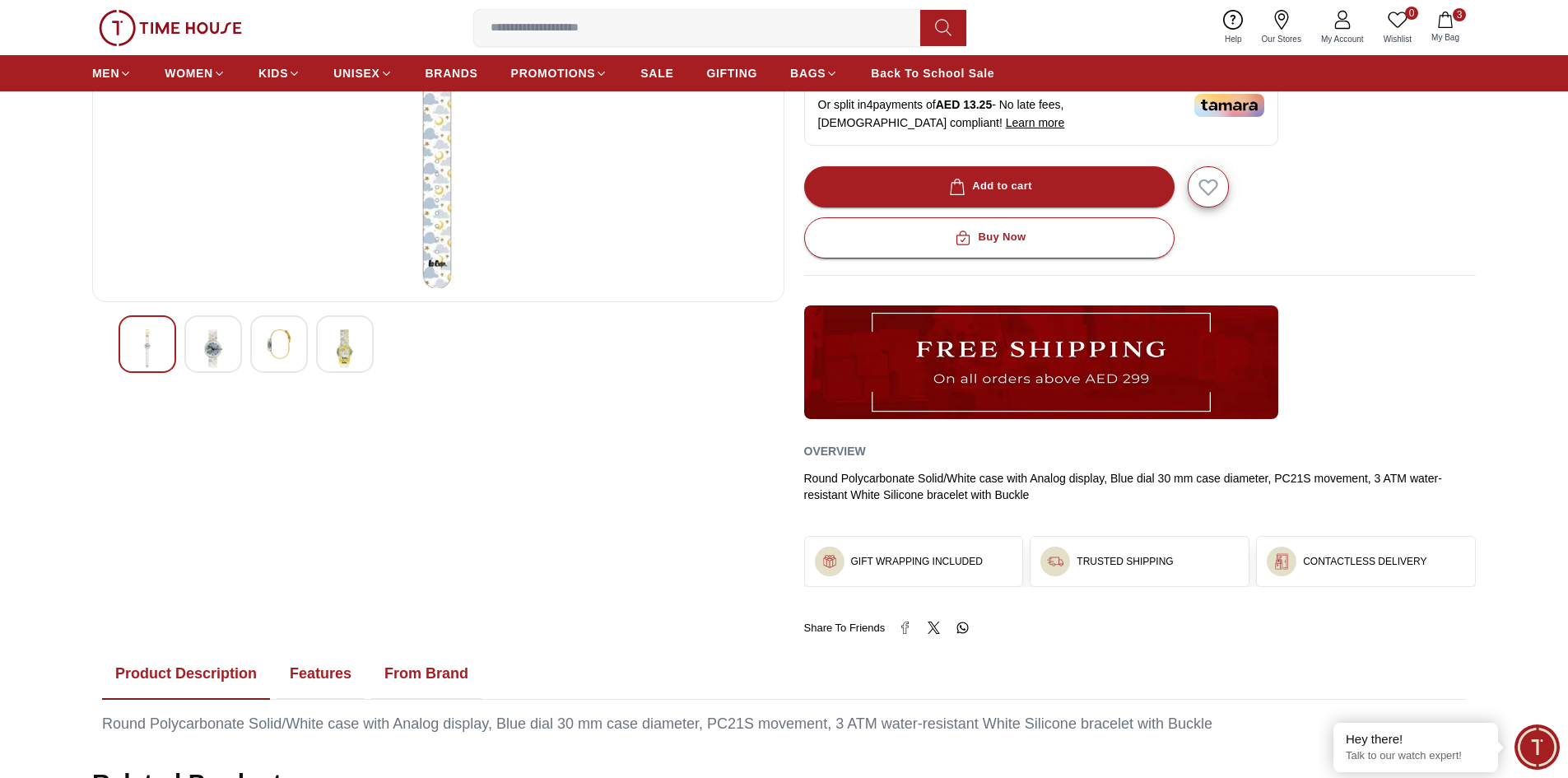
scroll to position [740, 0]
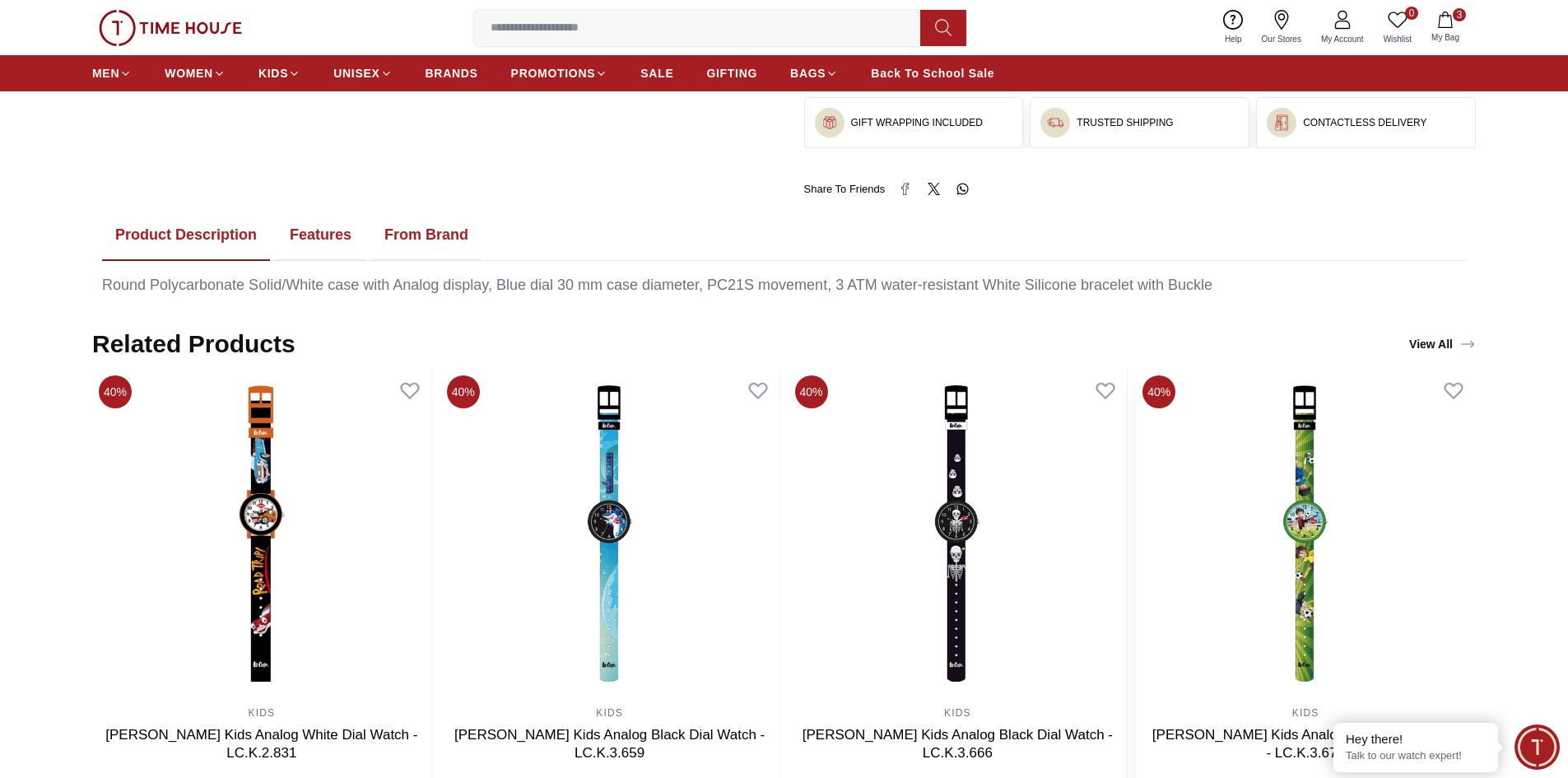
click at [1353, 533] on img at bounding box center [1305, 533] width 339 height 329
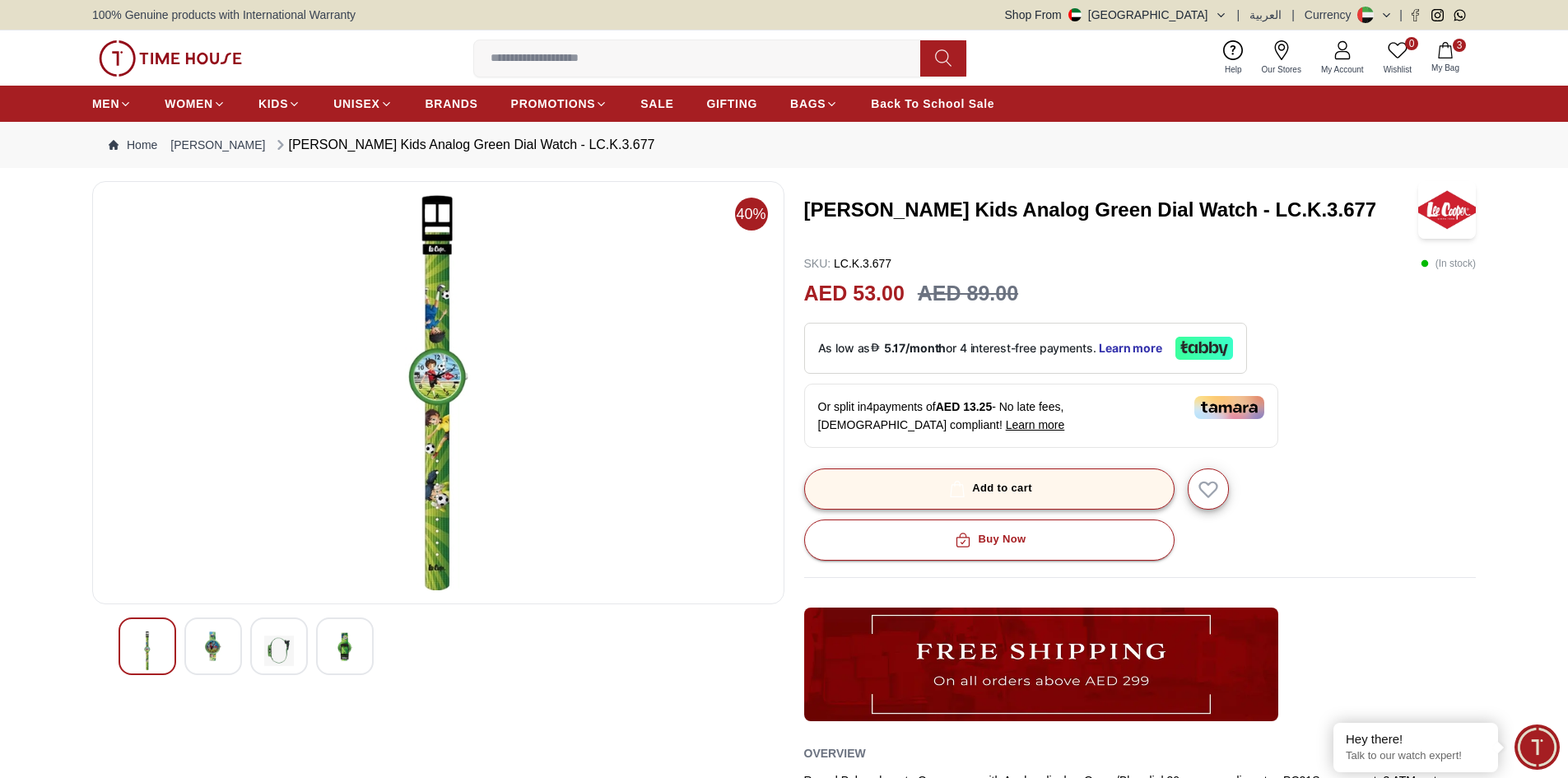
click at [994, 488] on div "Add to cart" at bounding box center [989, 488] width 87 height 19
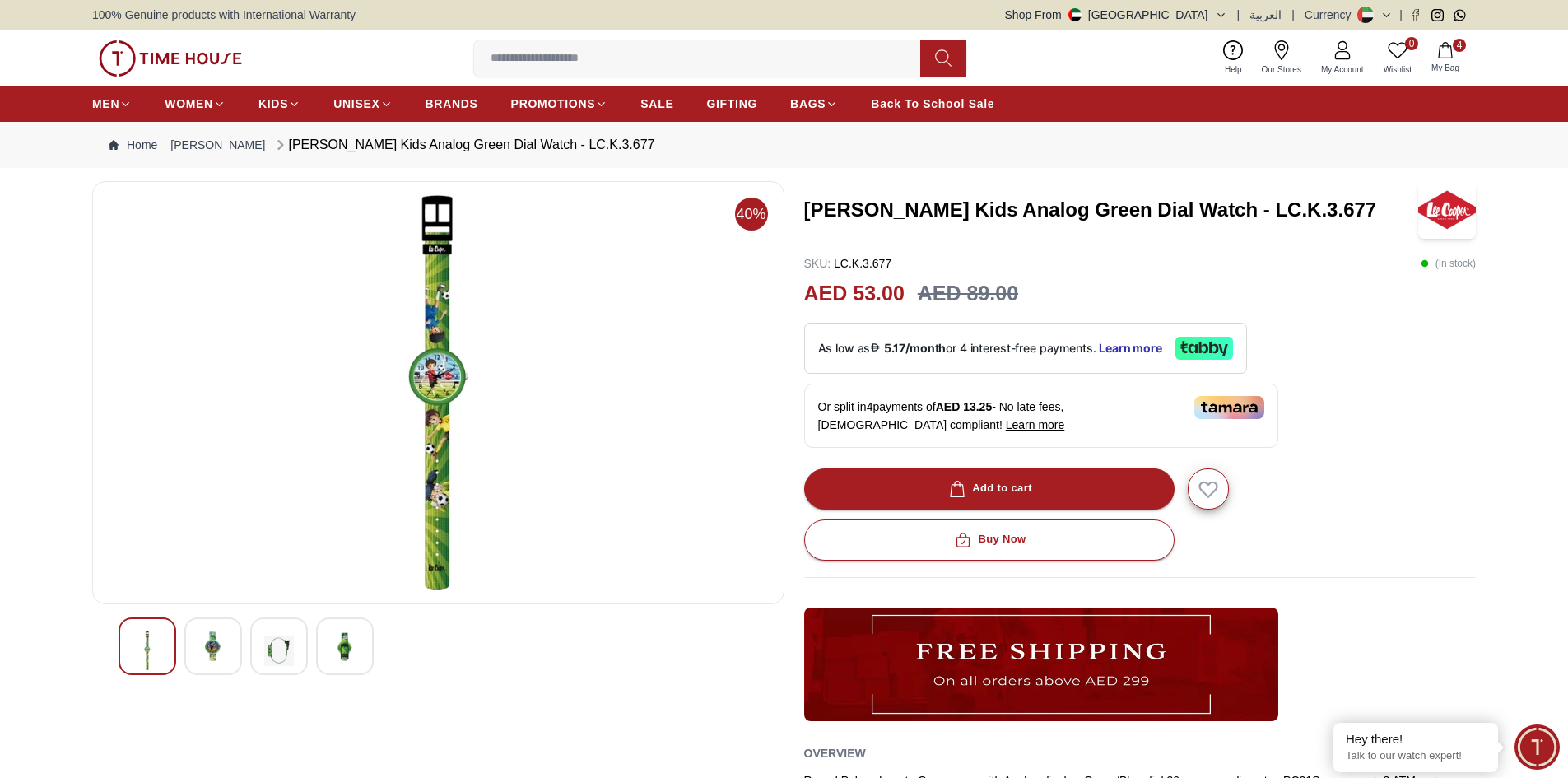
click at [1455, 54] on button "4 My Bag" at bounding box center [1445, 58] width 48 height 38
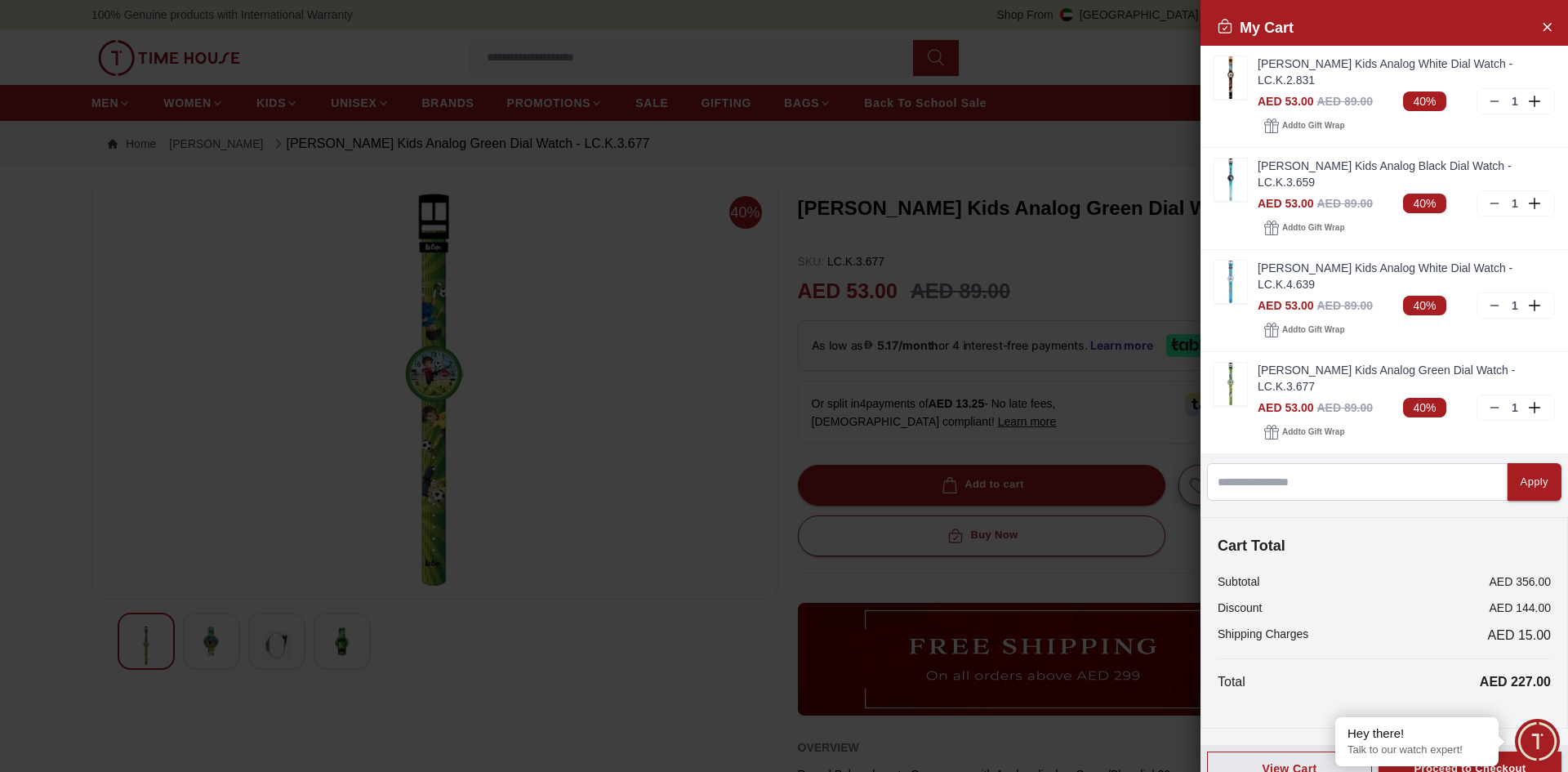
click at [665, 362] on div at bounding box center [784, 386] width 1568 height 772
click at [1550, 25] on icon "Close Account" at bounding box center [1546, 27] width 7 height 7
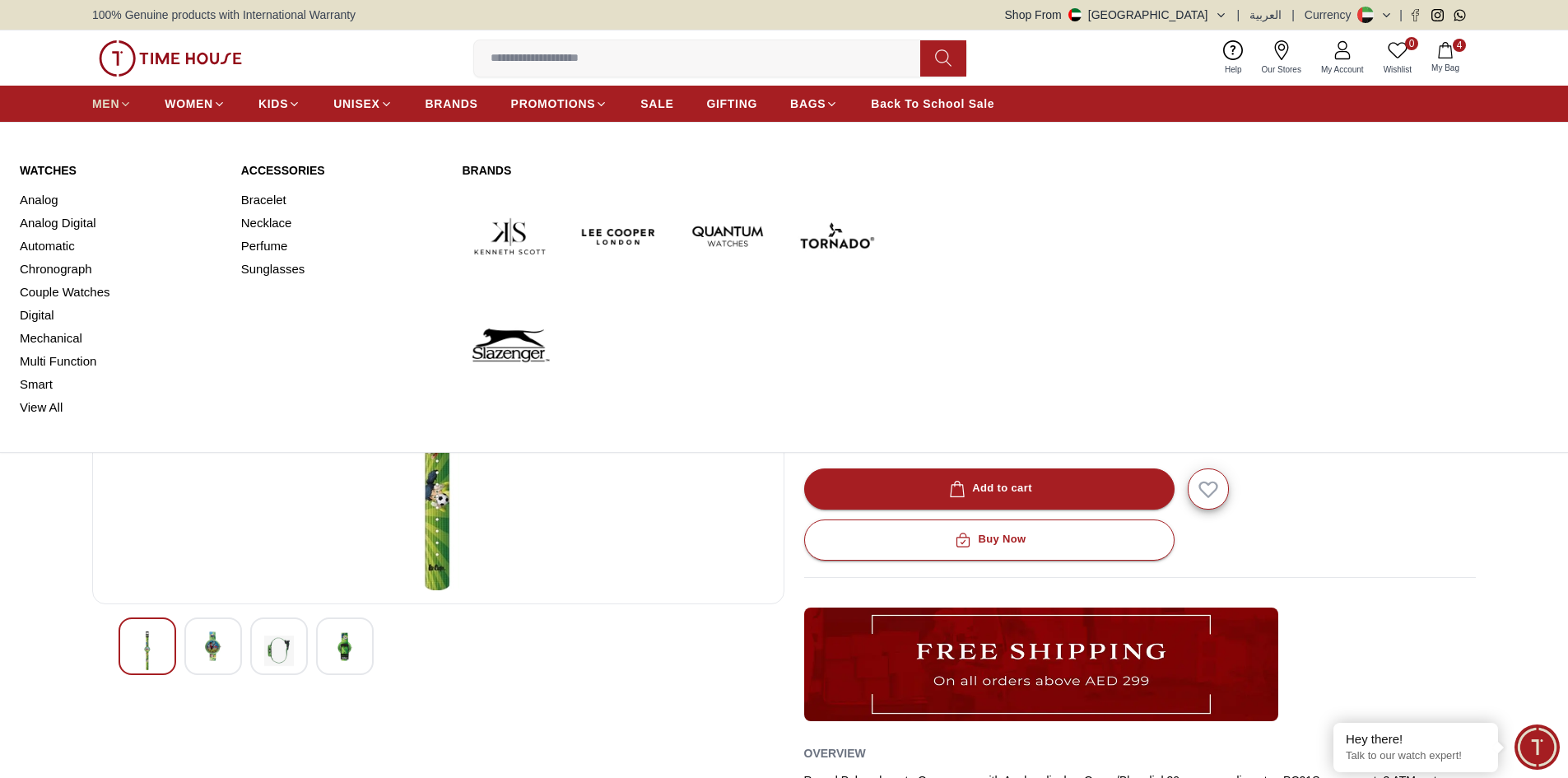
click at [104, 96] on span "MEN" at bounding box center [105, 104] width 28 height 17
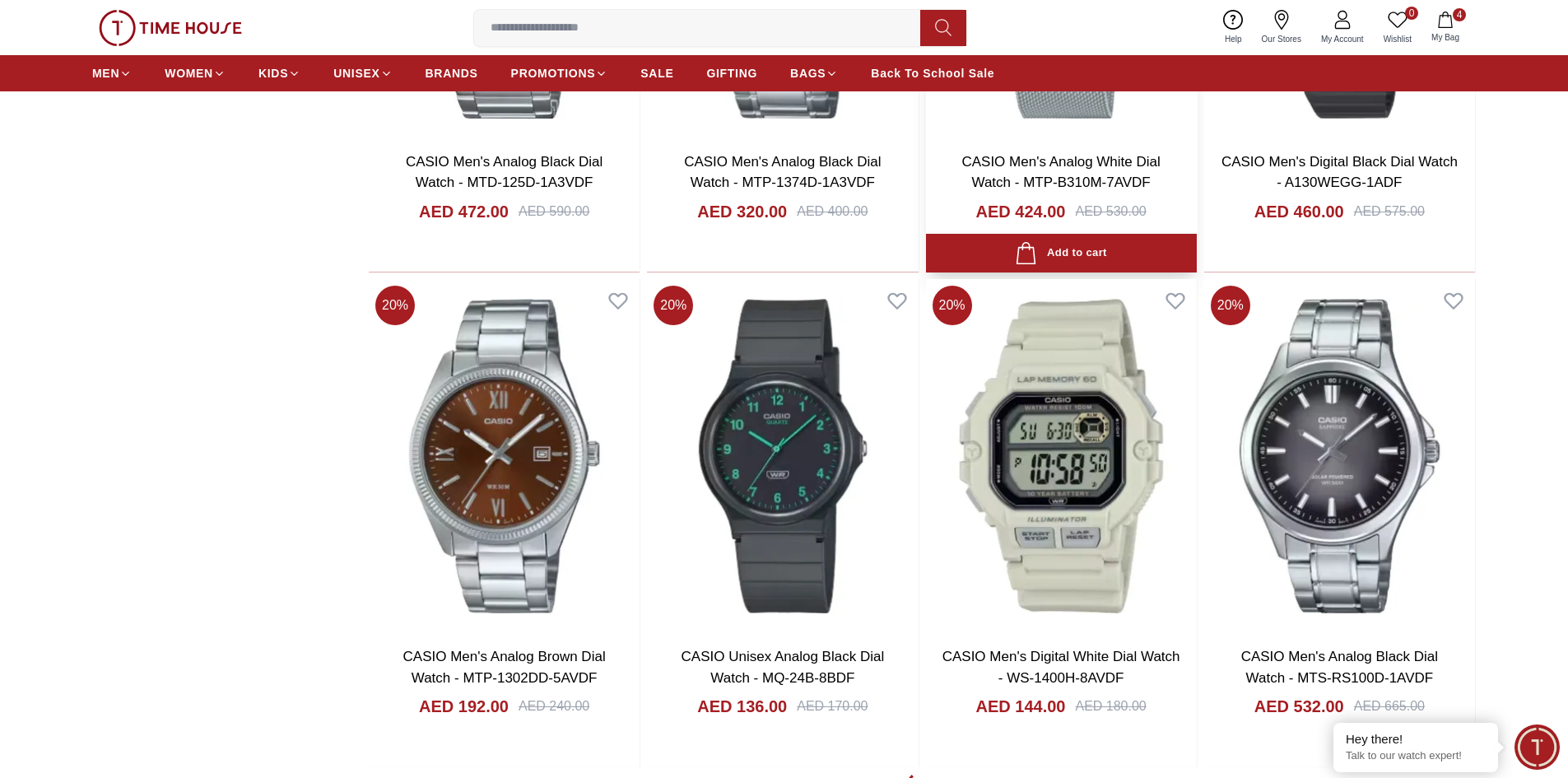
scroll to position [2222, 0]
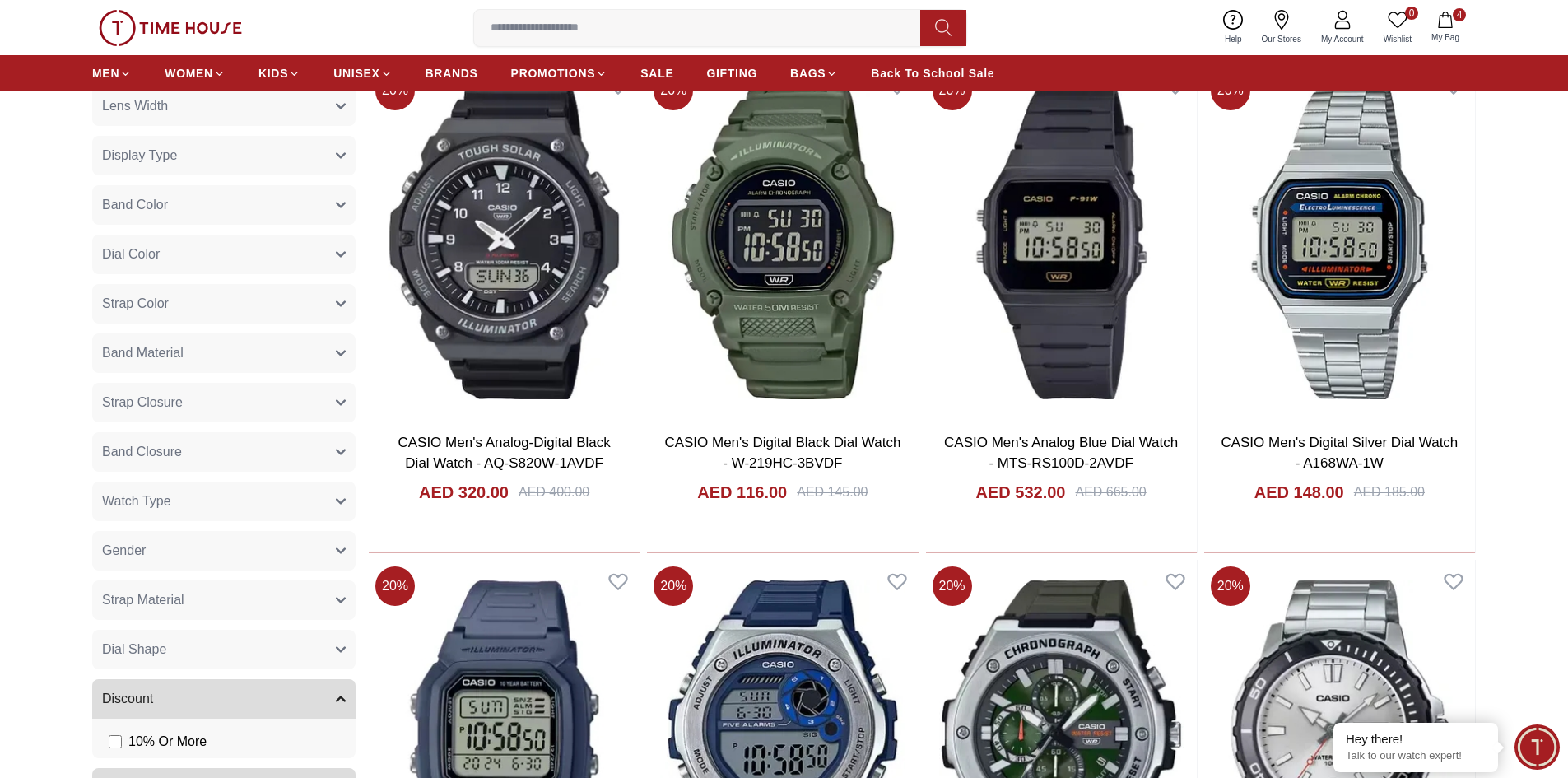
scroll to position [493, 0]
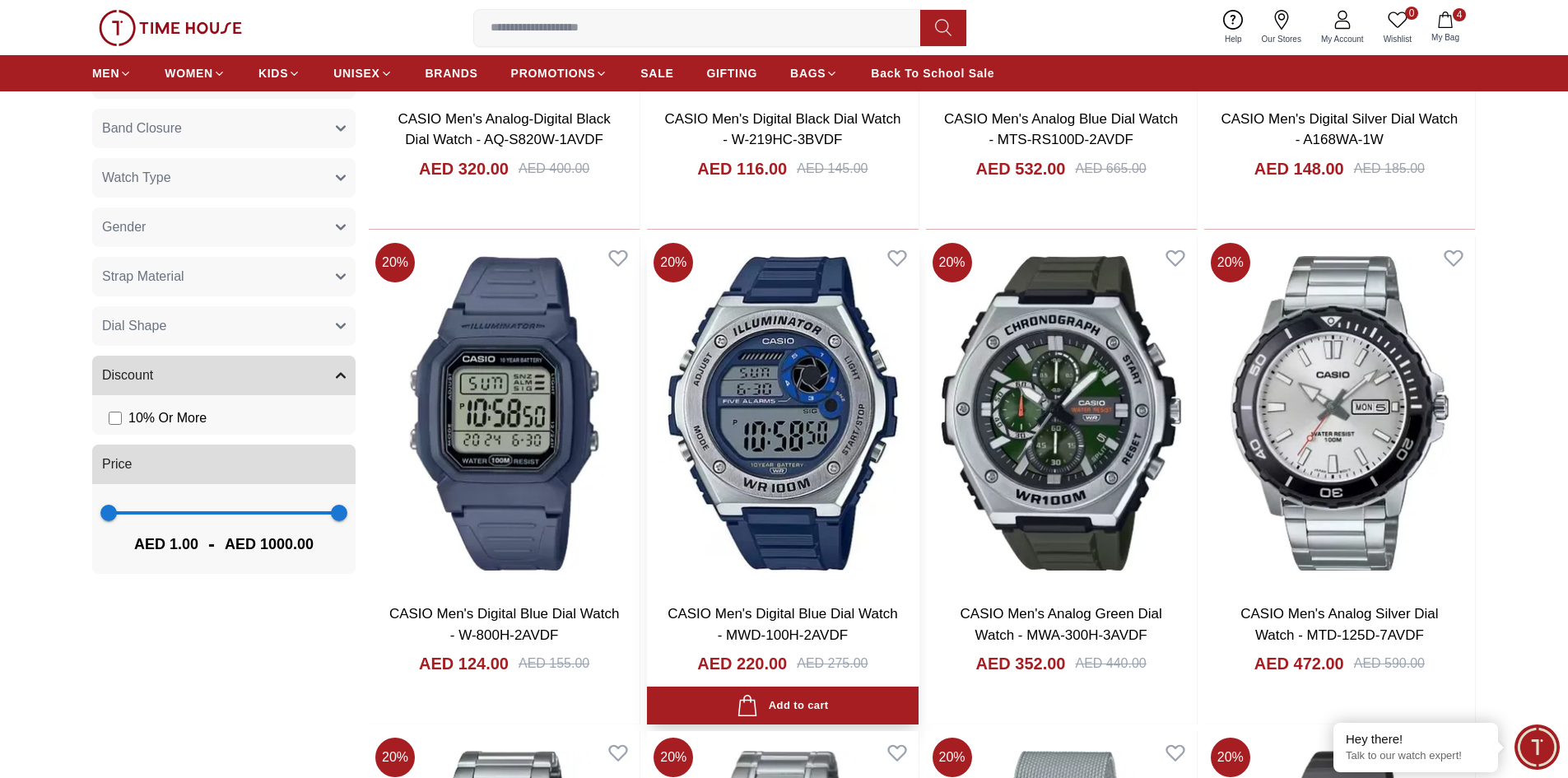
scroll to position [905, 0]
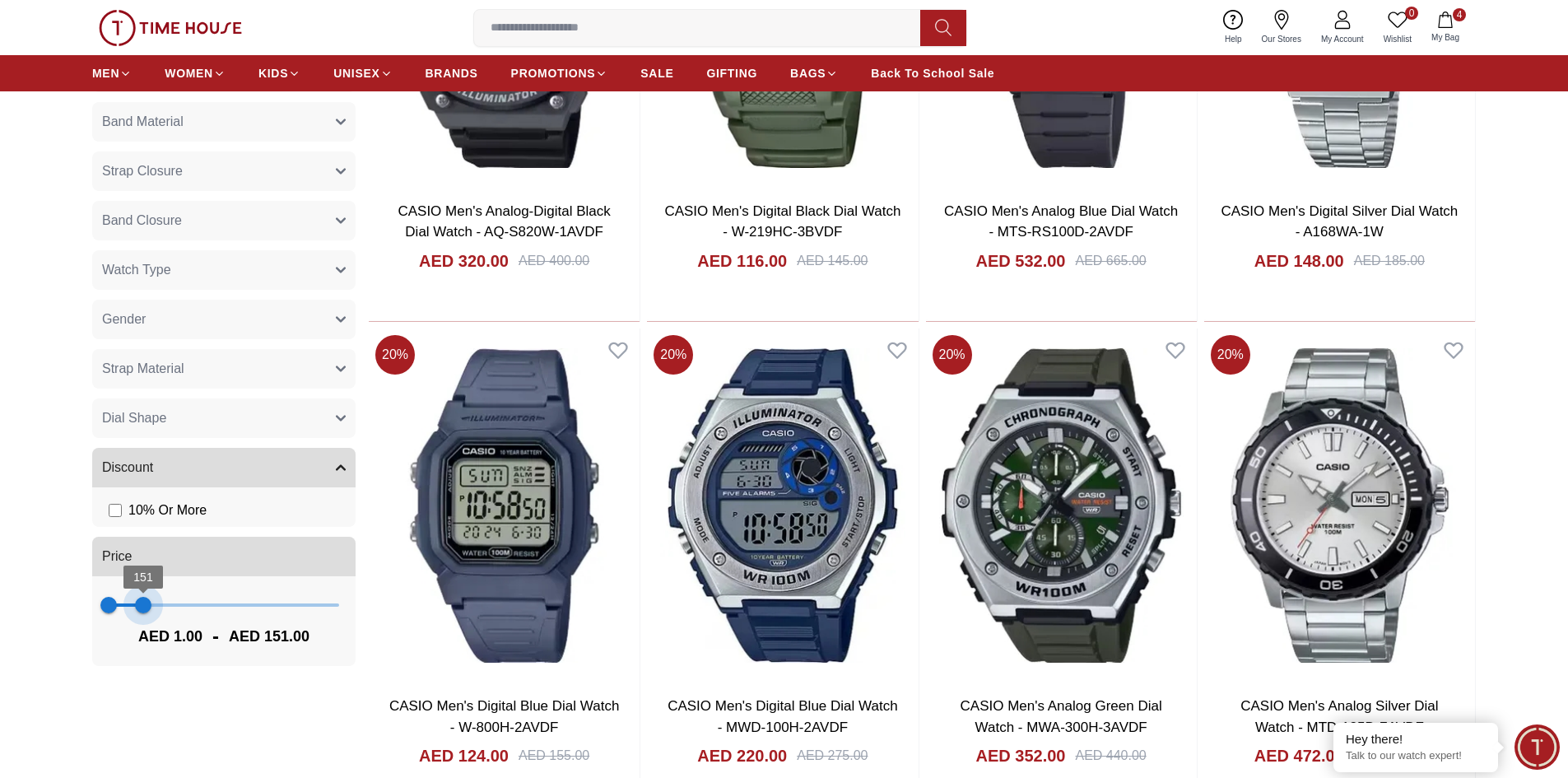
type input "***"
drag, startPoint x: 332, startPoint y: 608, endPoint x: 144, endPoint y: 617, distance: 188.2
click at [144, 613] on span "154" at bounding box center [144, 605] width 17 height 17
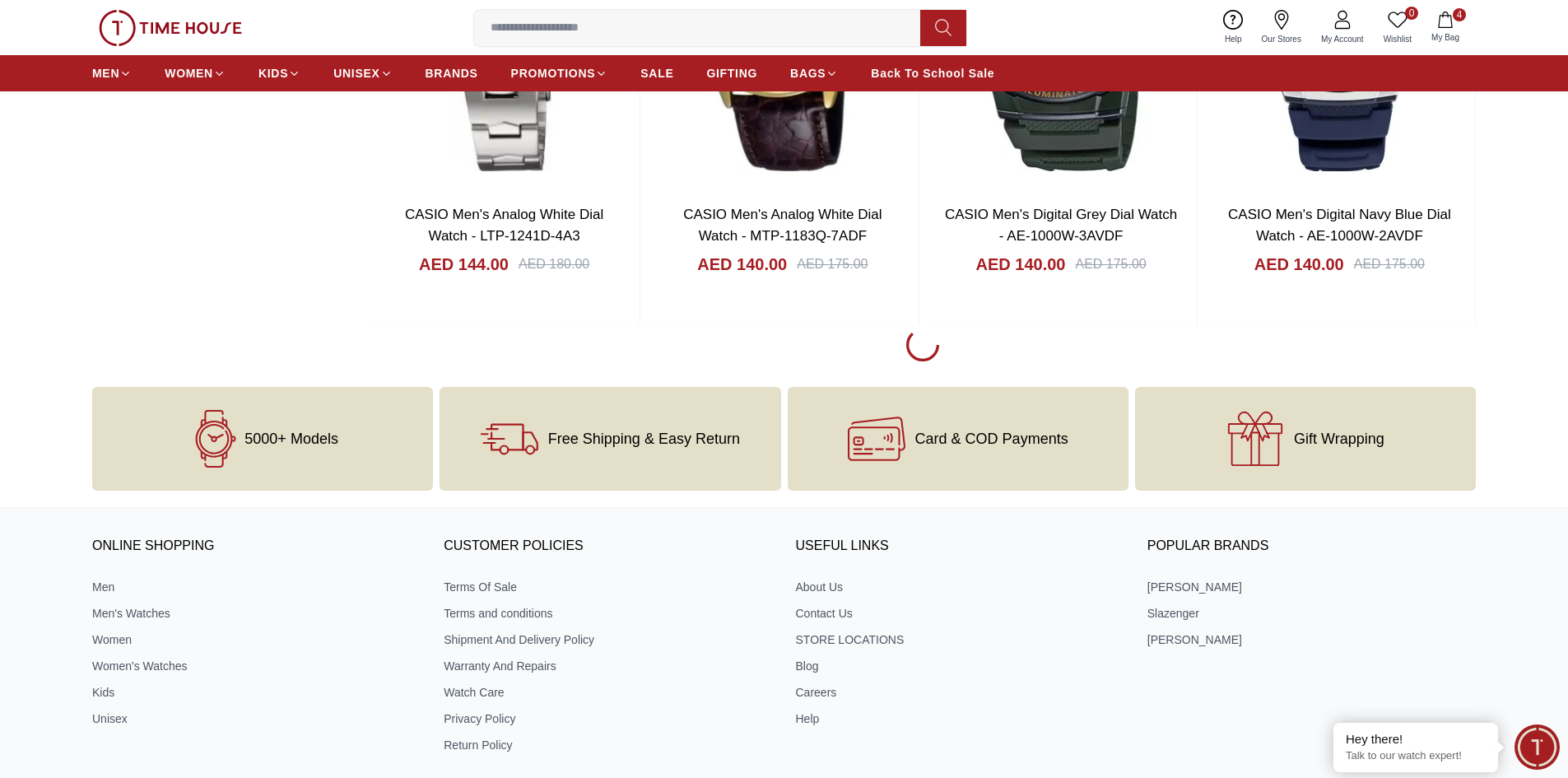
scroll to position [2605, 0]
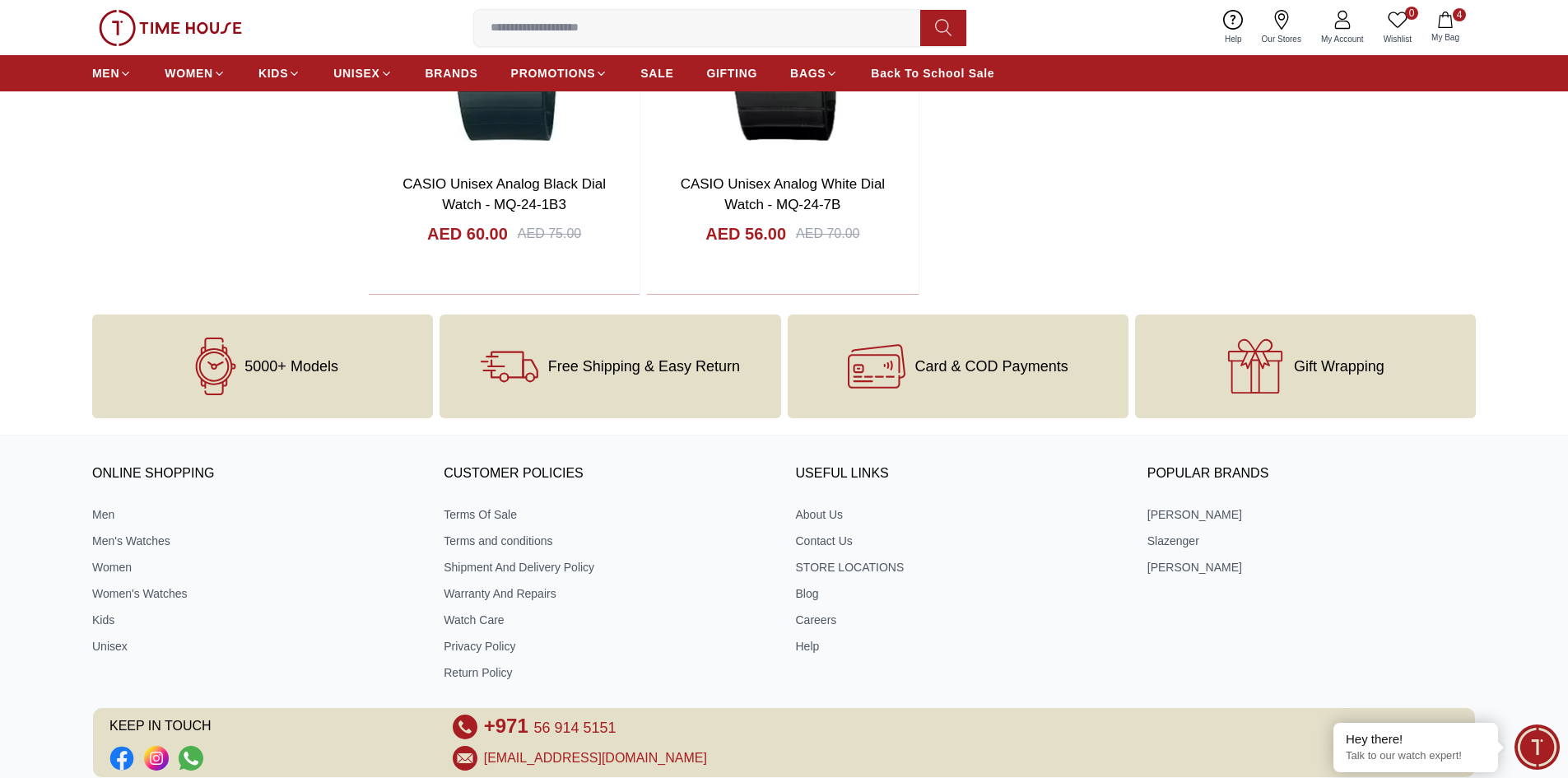
scroll to position [3059, 0]
